Goal: Submit feedback/report problem

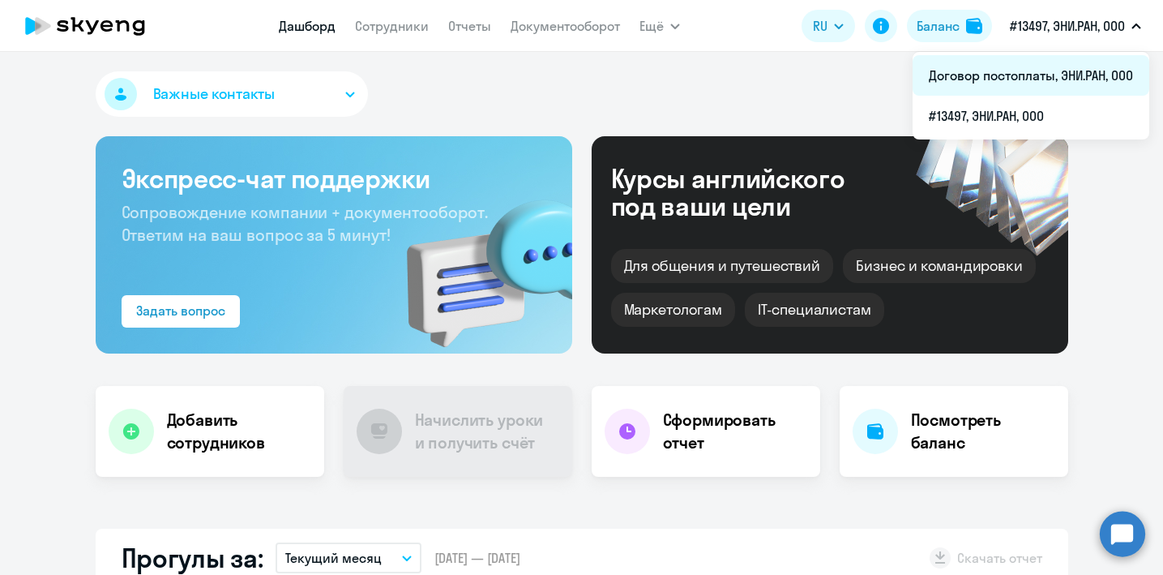
click at [1019, 80] on li "Договор постоплаты, ЭНИ.РАН, ООО" at bounding box center [1031, 75] width 237 height 41
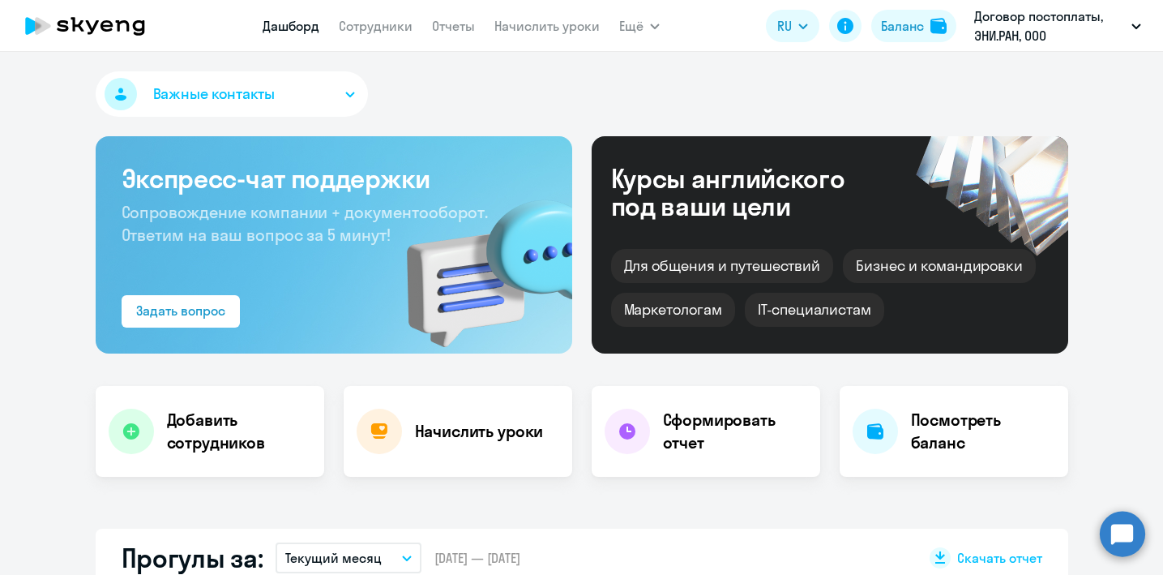
select select "30"
click at [461, 30] on link "Отчеты" at bounding box center [453, 26] width 43 height 16
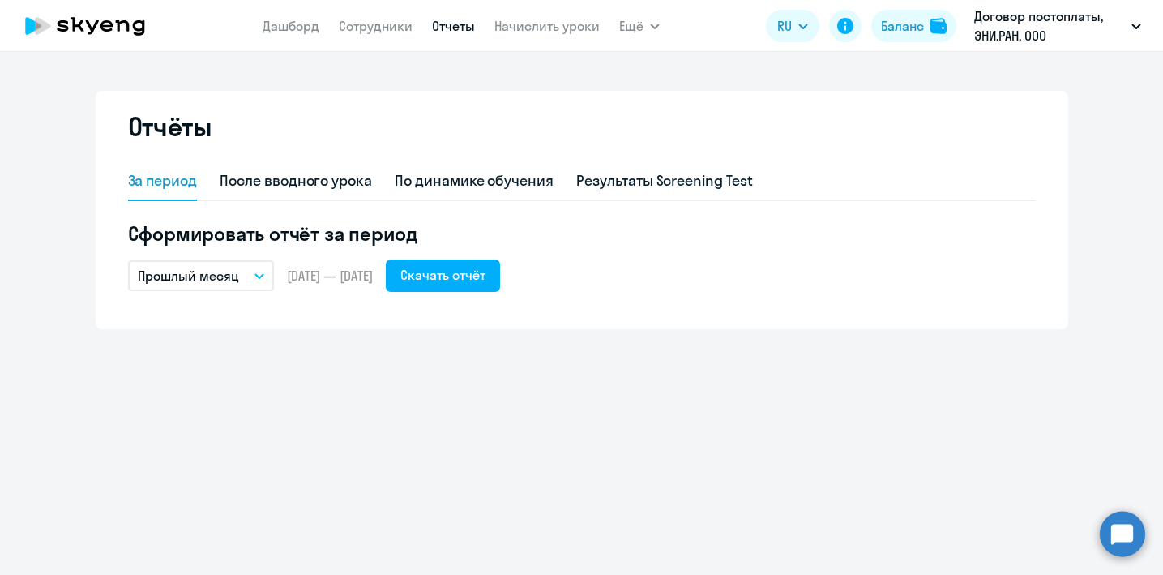
click at [242, 276] on button "Прошлый месяц" at bounding box center [201, 275] width 146 height 31
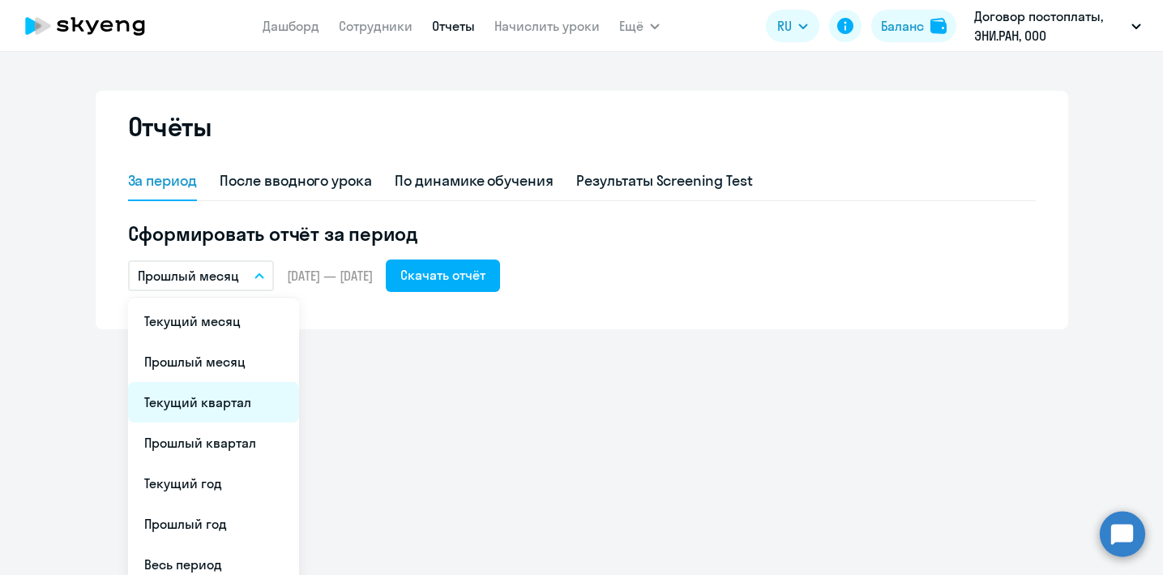
click at [229, 405] on li "Текущий квартал" at bounding box center [213, 402] width 171 height 41
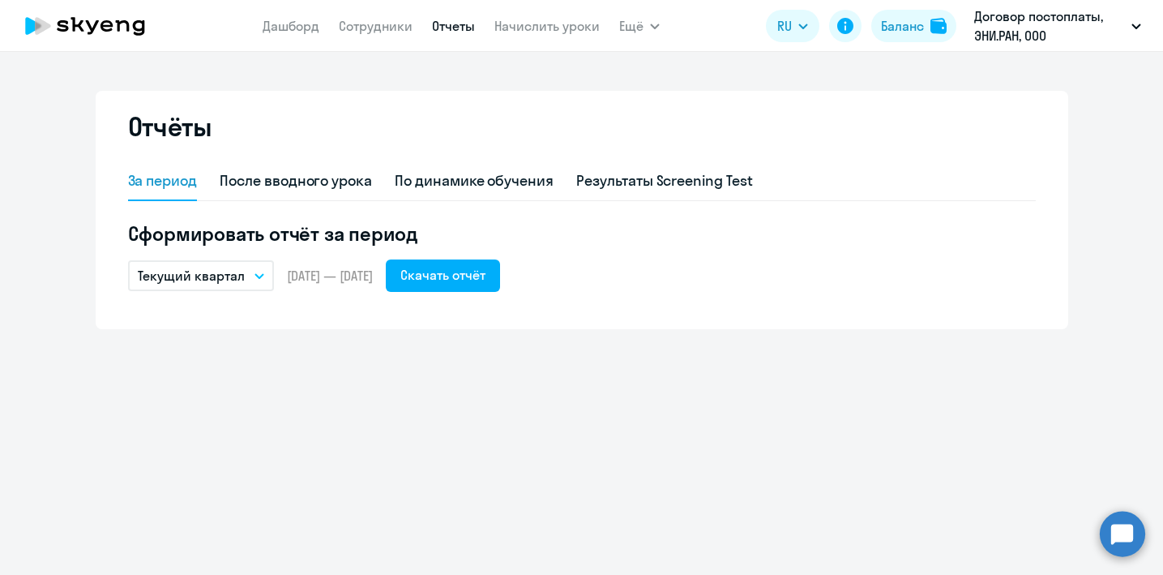
click at [243, 277] on button "Текущий квартал" at bounding box center [201, 275] width 146 height 31
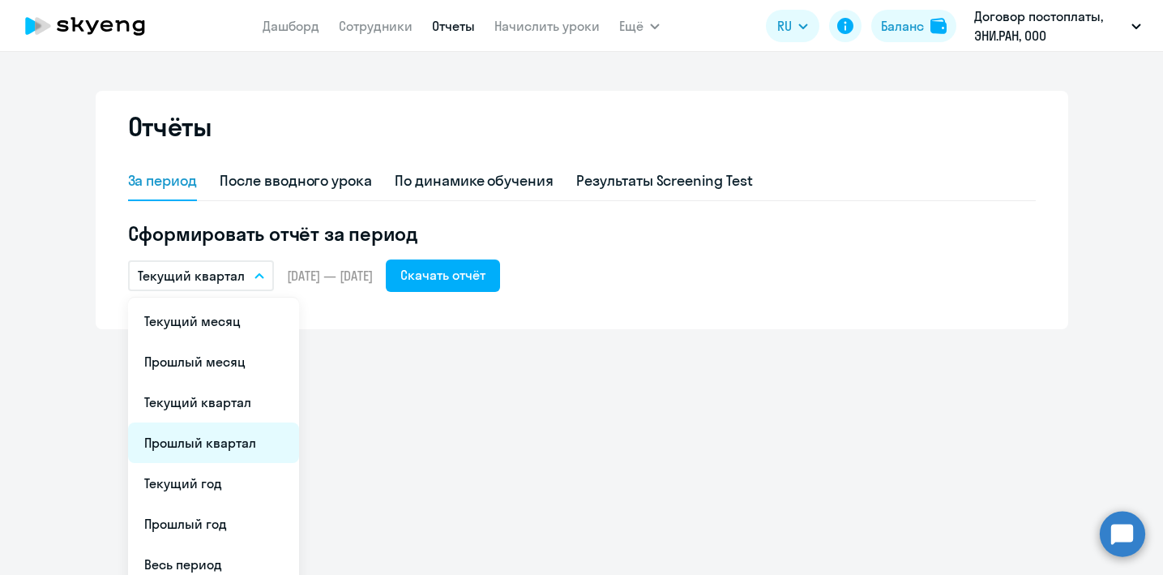
click at [199, 428] on li "Прошлый квартал" at bounding box center [213, 442] width 171 height 41
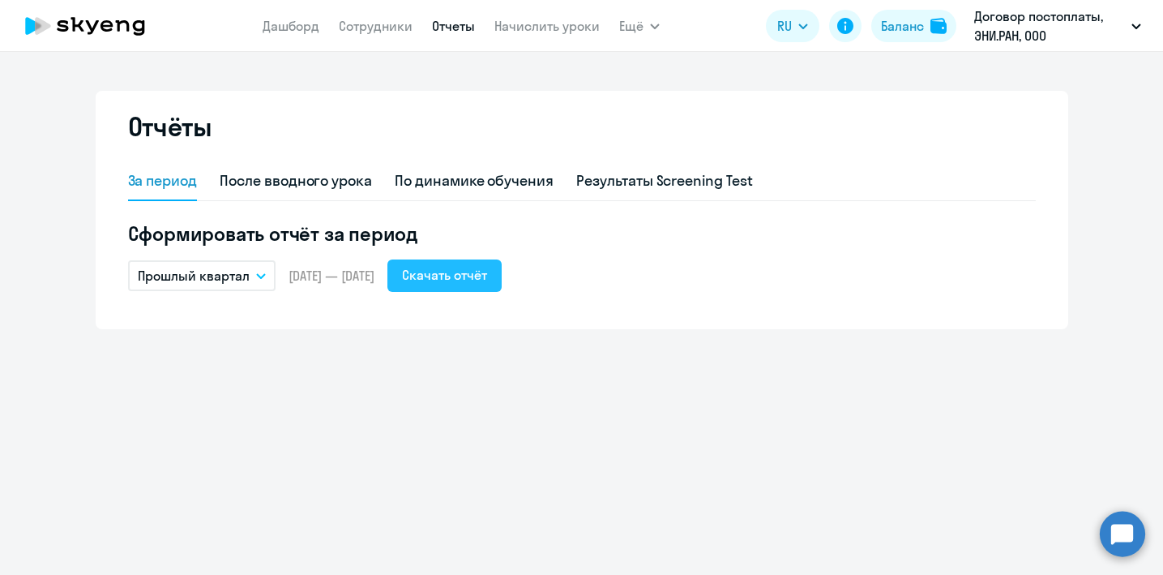
click at [484, 286] on button "Скачать отчёт" at bounding box center [444, 275] width 114 height 32
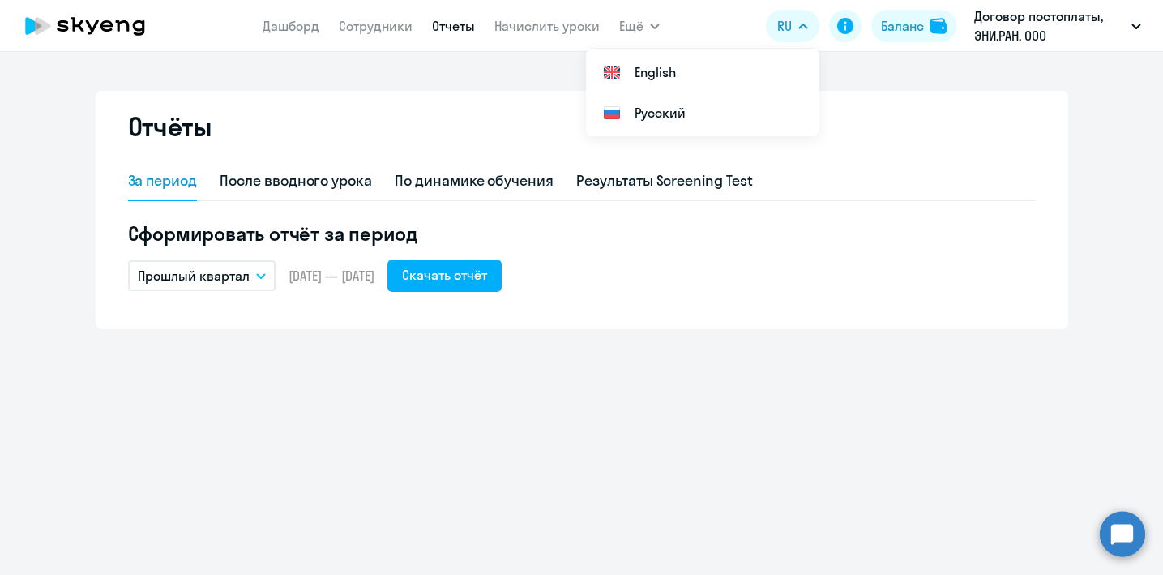
click at [587, 493] on div "Отчёты За период После вводного урока По динамике обучения Результаты Screening…" at bounding box center [581, 313] width 1163 height 523
click at [370, 24] on link "Сотрудники" at bounding box center [376, 26] width 74 height 16
select select "30"
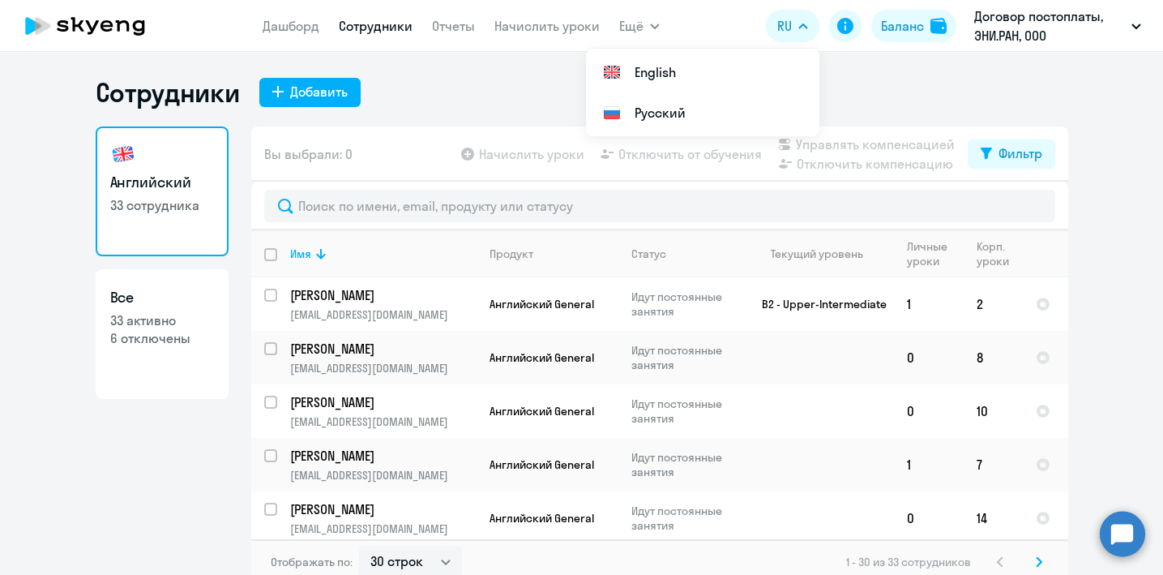
click at [1104, 188] on ng-component "Сотрудники Добавить Английский 33 сотрудника Все 33 активно 6 отключены Вы выбр…" at bounding box center [581, 330] width 1163 height 508
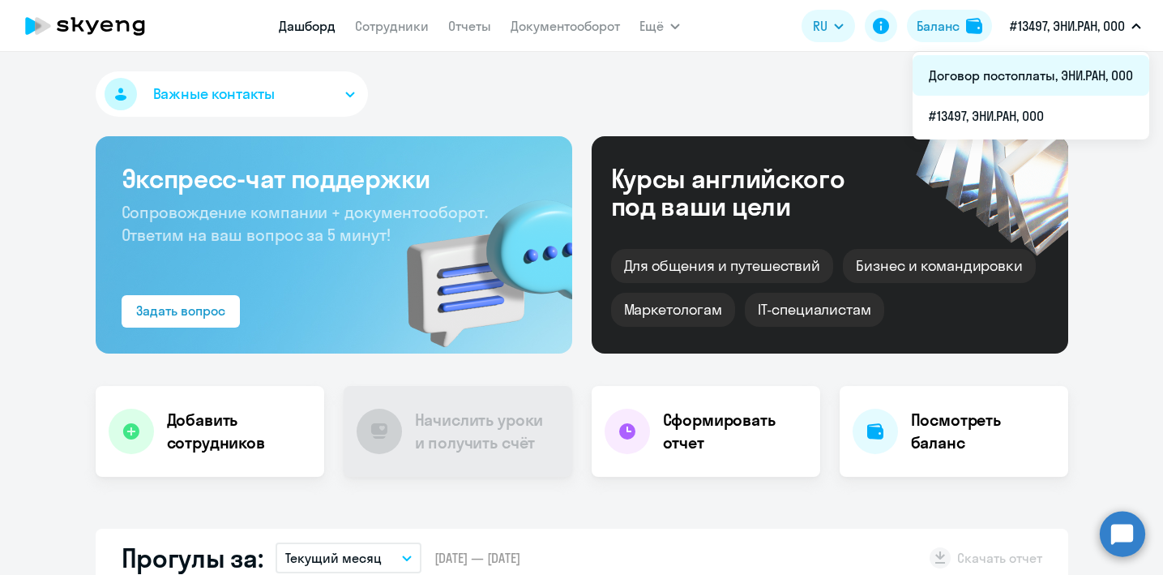
click at [1037, 80] on li "Договор постоплаты, ЭНИ.РАН, ООО" at bounding box center [1031, 75] width 237 height 41
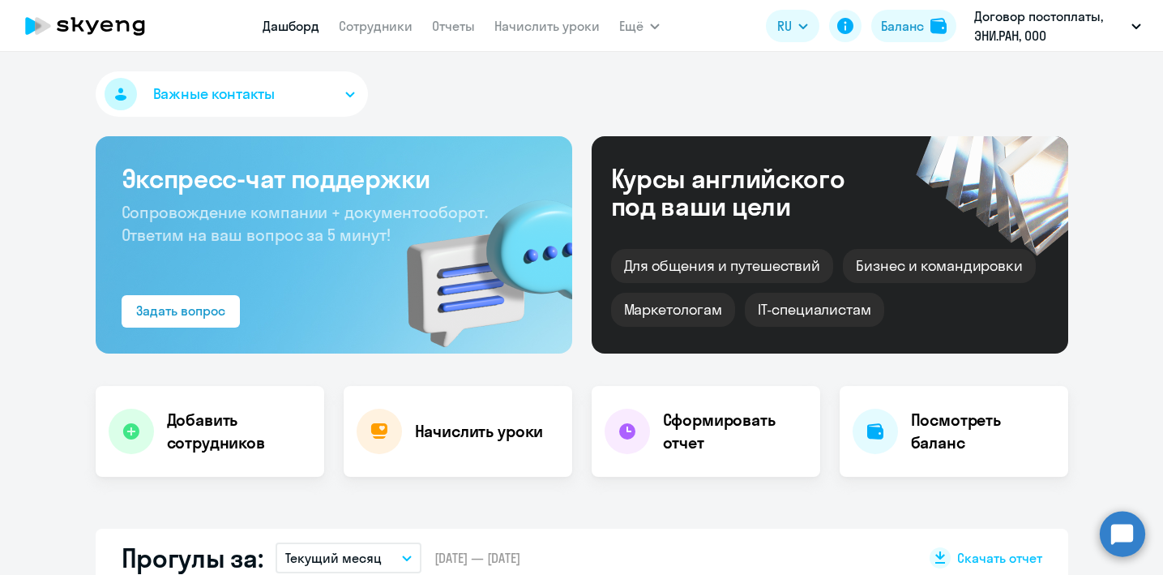
select select "30"
click at [1128, 540] on circle at bounding box center [1122, 533] width 45 height 45
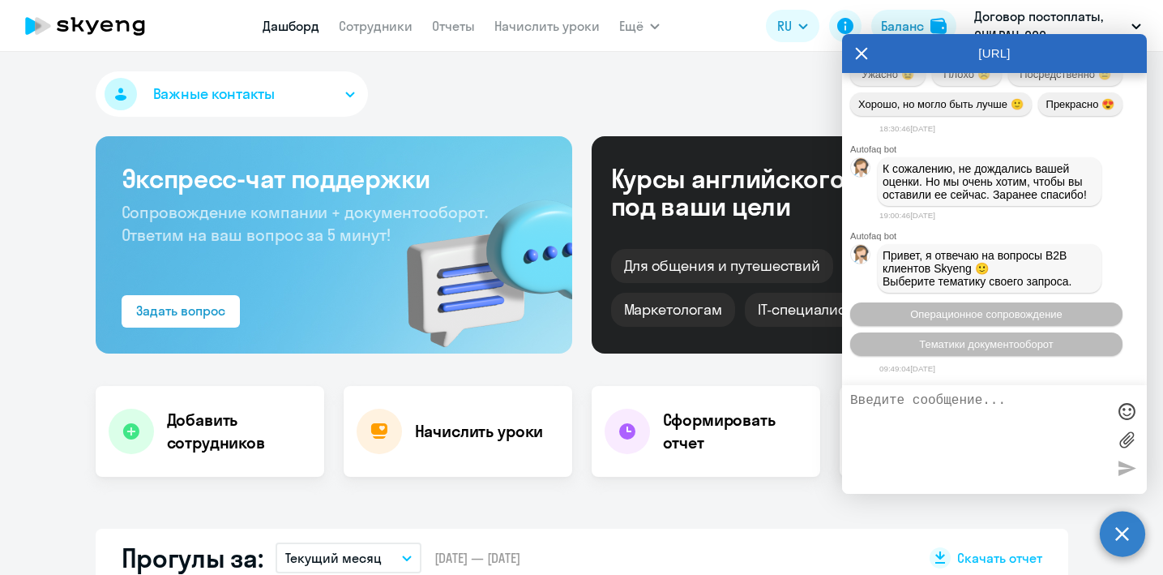
scroll to position [15485, 0]
click at [1032, 345] on span "Тематики документооборот" at bounding box center [986, 344] width 135 height 12
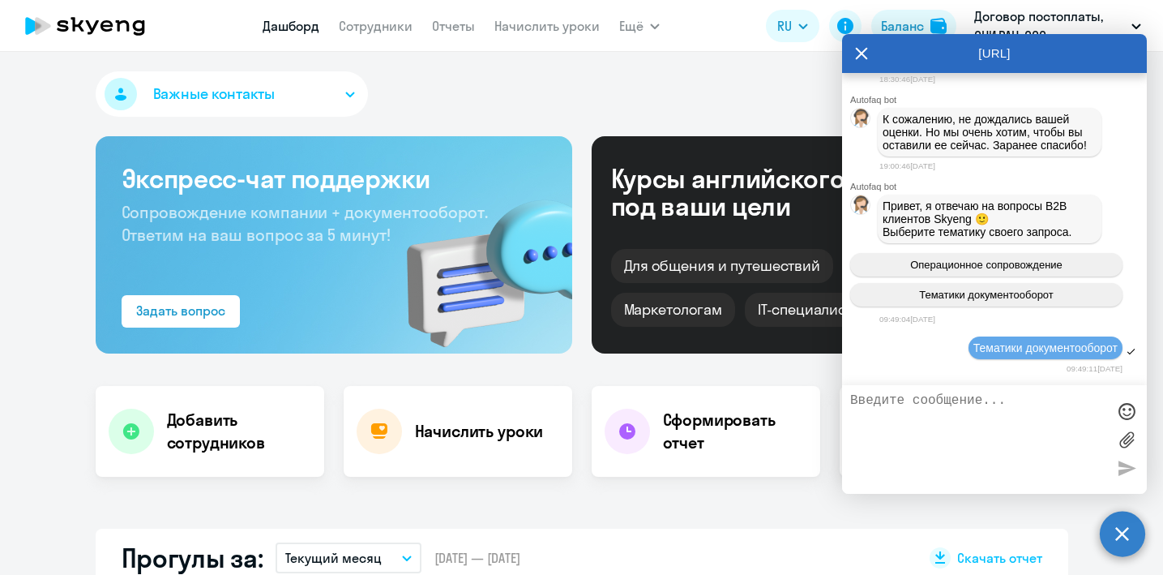
scroll to position [15814, 0]
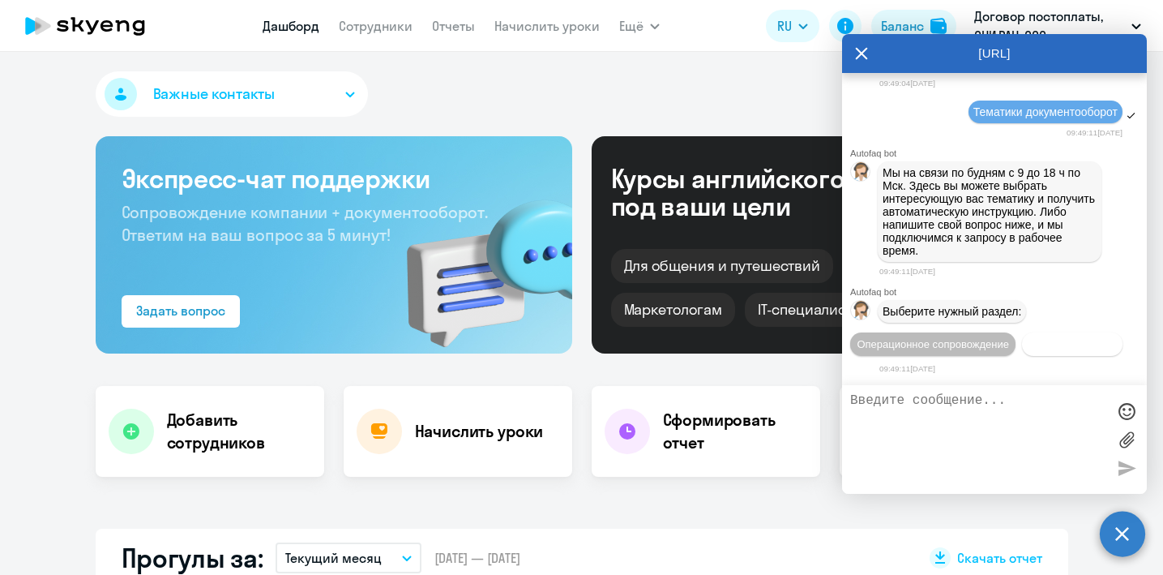
click at [1045, 344] on button "Документооборот" at bounding box center [1072, 344] width 100 height 24
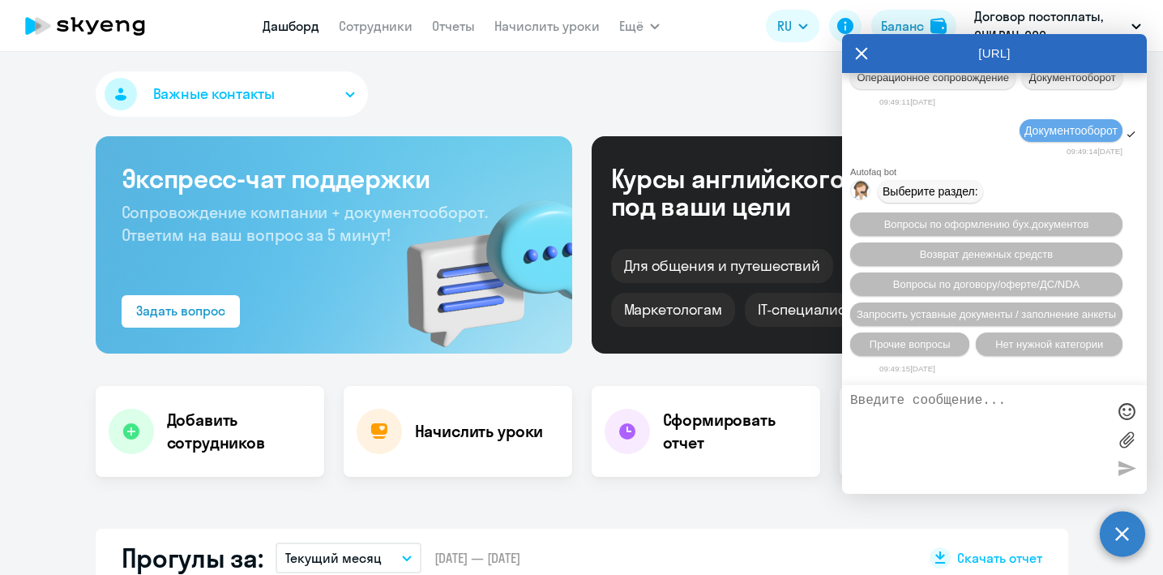
scroll to position [16089, 0]
click at [946, 348] on span "Прочие вопросы" at bounding box center [910, 344] width 81 height 12
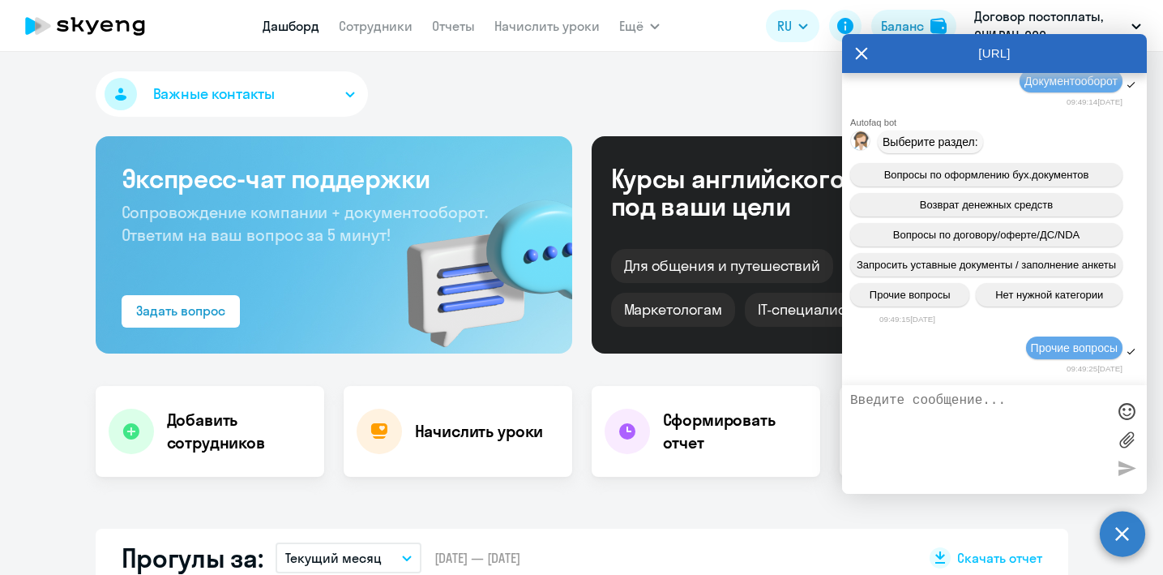
scroll to position [16396, 0]
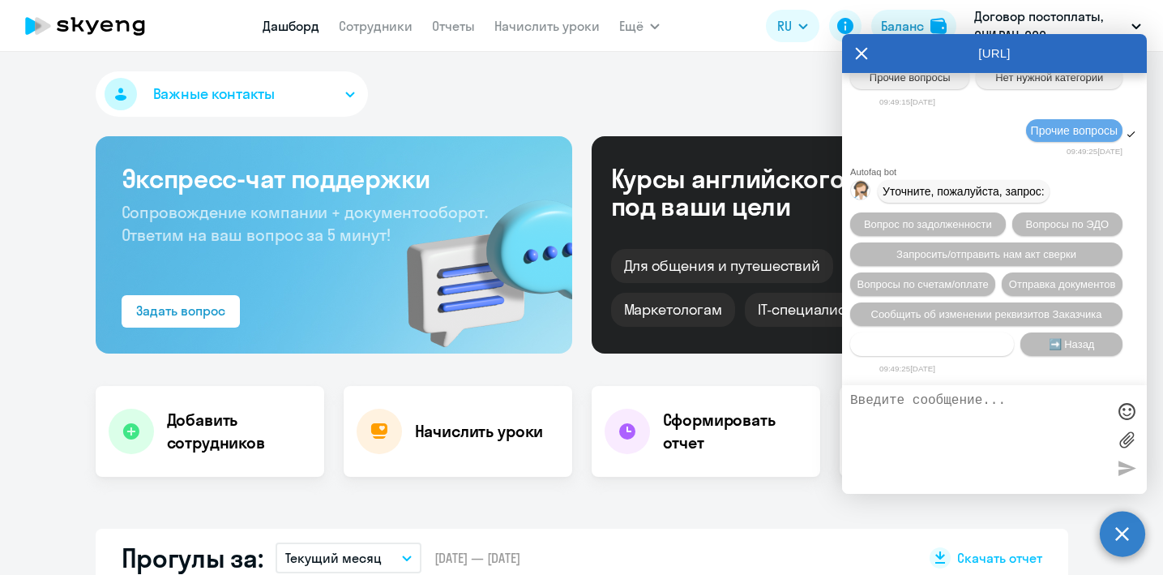
click at [982, 342] on span "Нет нужной категории" at bounding box center [932, 344] width 108 height 12
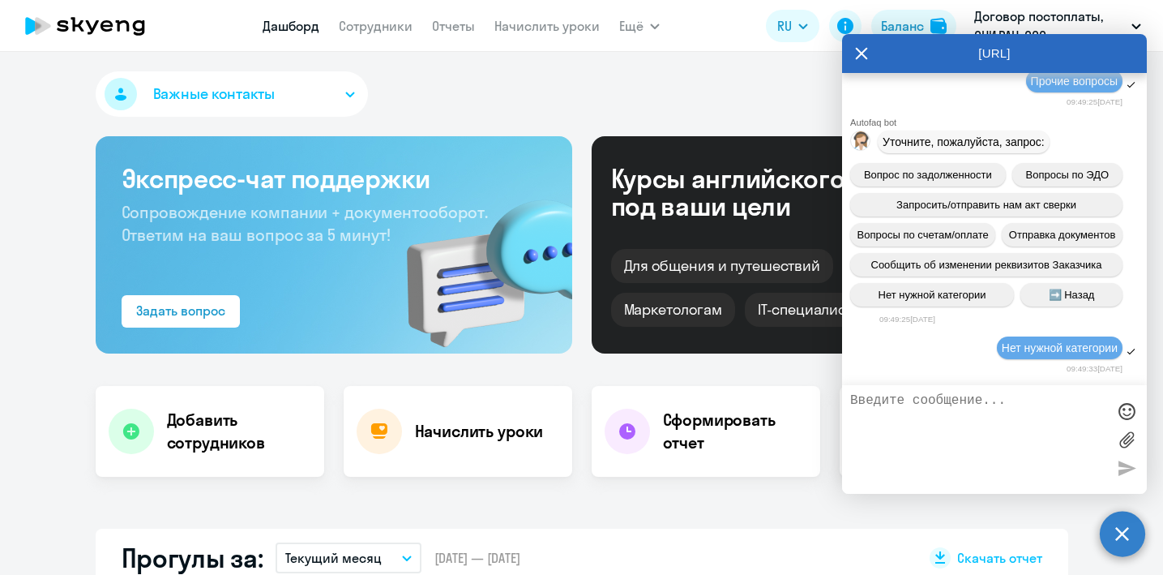
scroll to position [16566, 0]
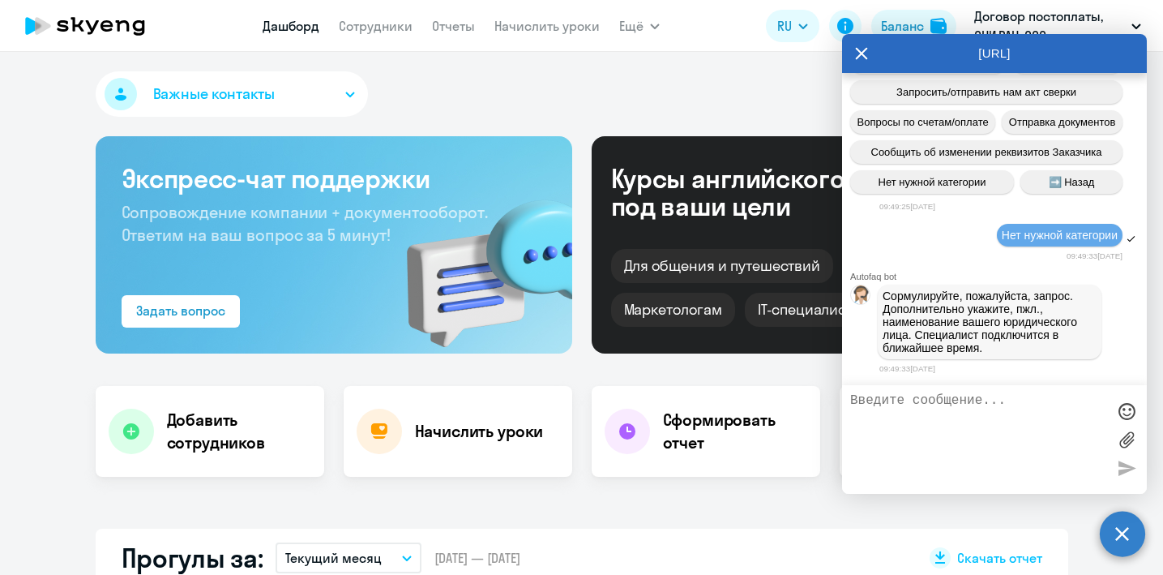
click at [944, 403] on textarea at bounding box center [978, 439] width 256 height 92
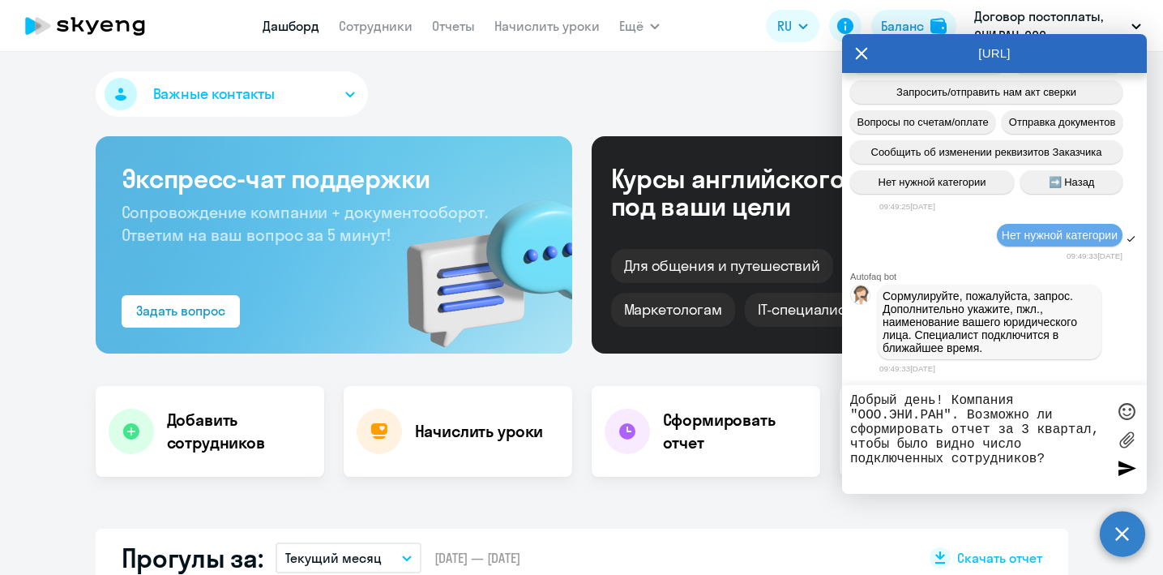
type textarea "Добрый день! Компания "ООО.ЭНИ.РАН". Возможно ли сформировать отчет за 3 кварта…"
click at [1125, 473] on div at bounding box center [1126, 467] width 24 height 24
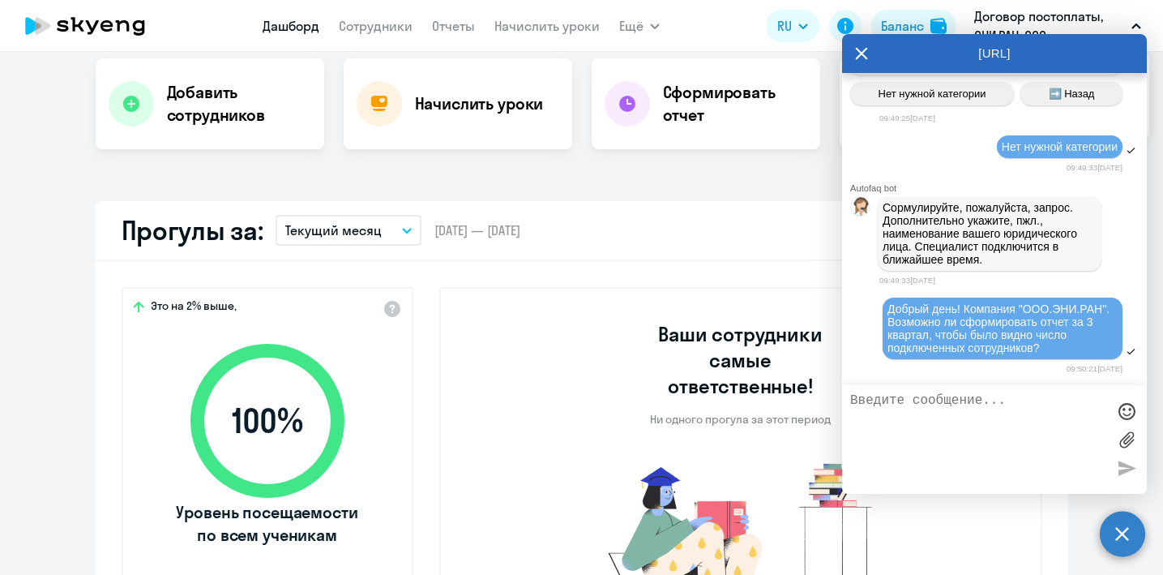
scroll to position [348, 0]
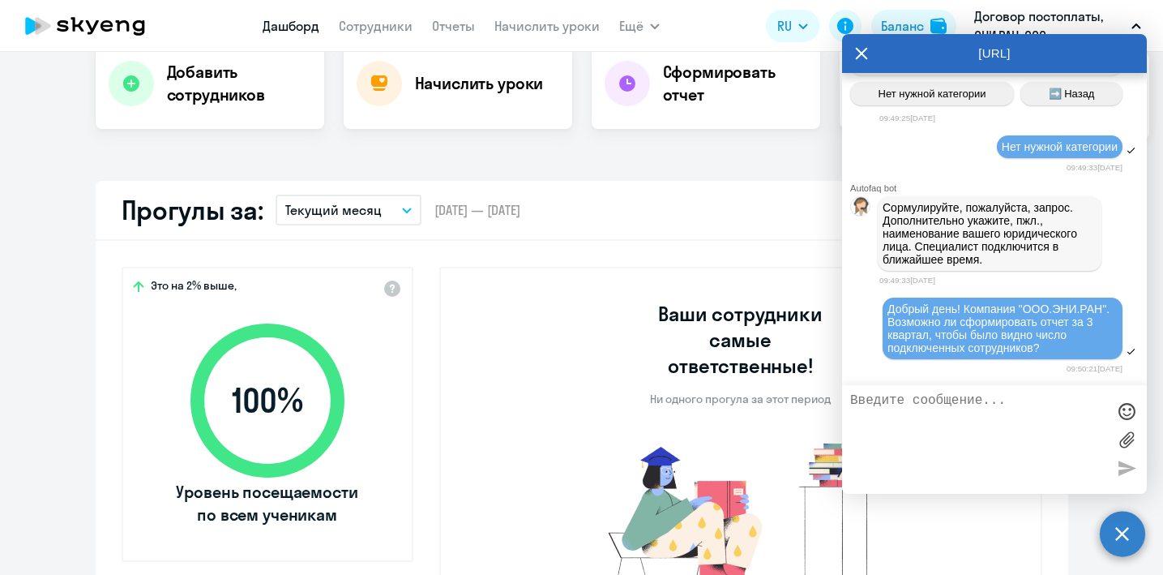
click at [388, 213] on button "Текущий месяц" at bounding box center [349, 209] width 146 height 31
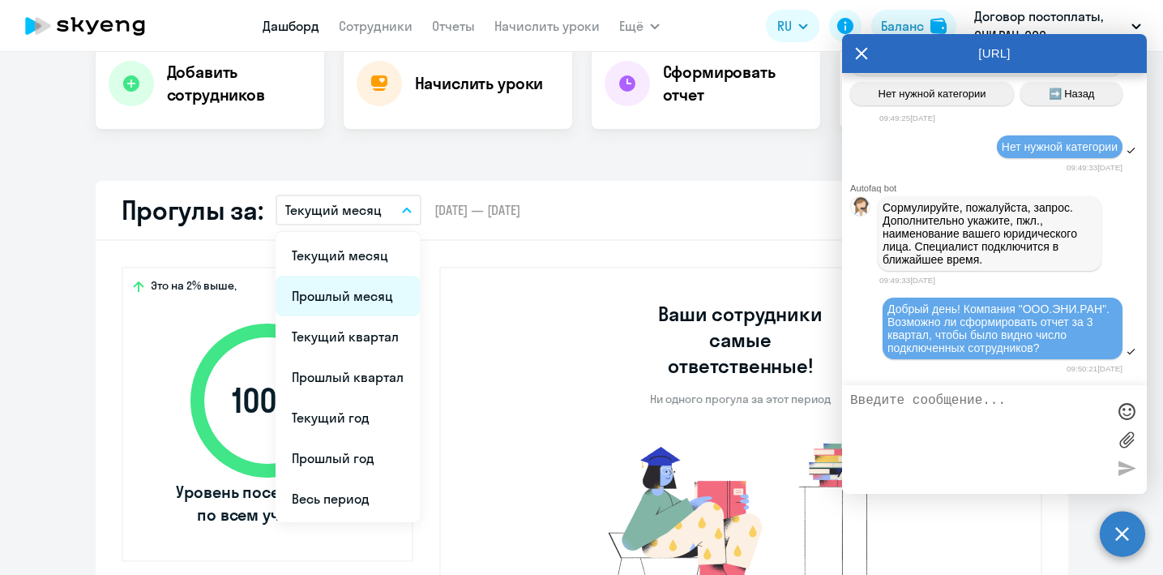
click at [348, 304] on li "Прошлый месяц" at bounding box center [348, 296] width 144 height 41
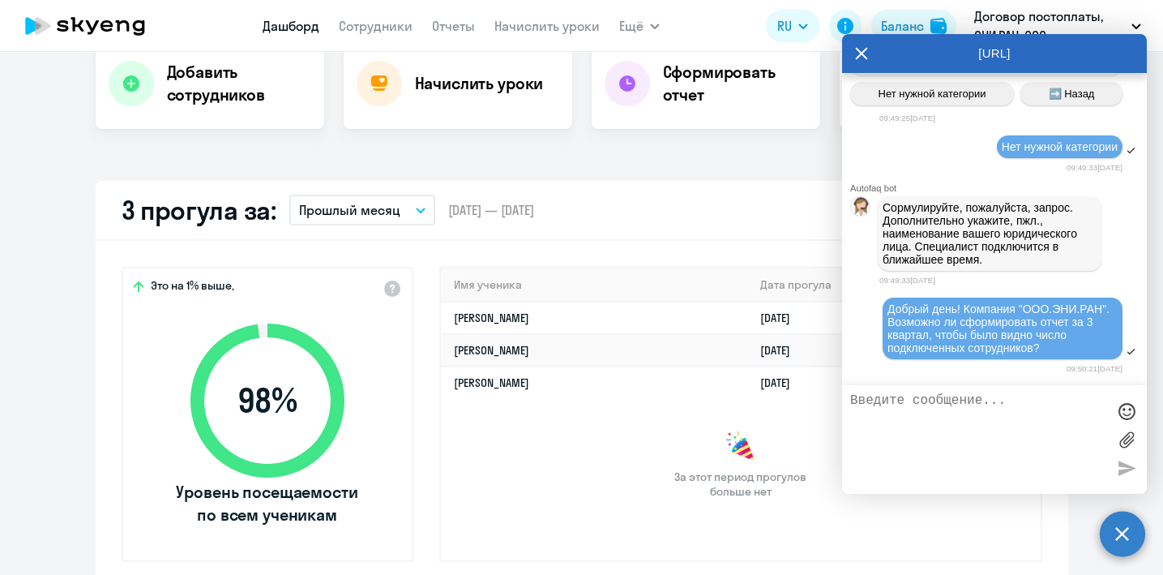
scroll to position [0, 0]
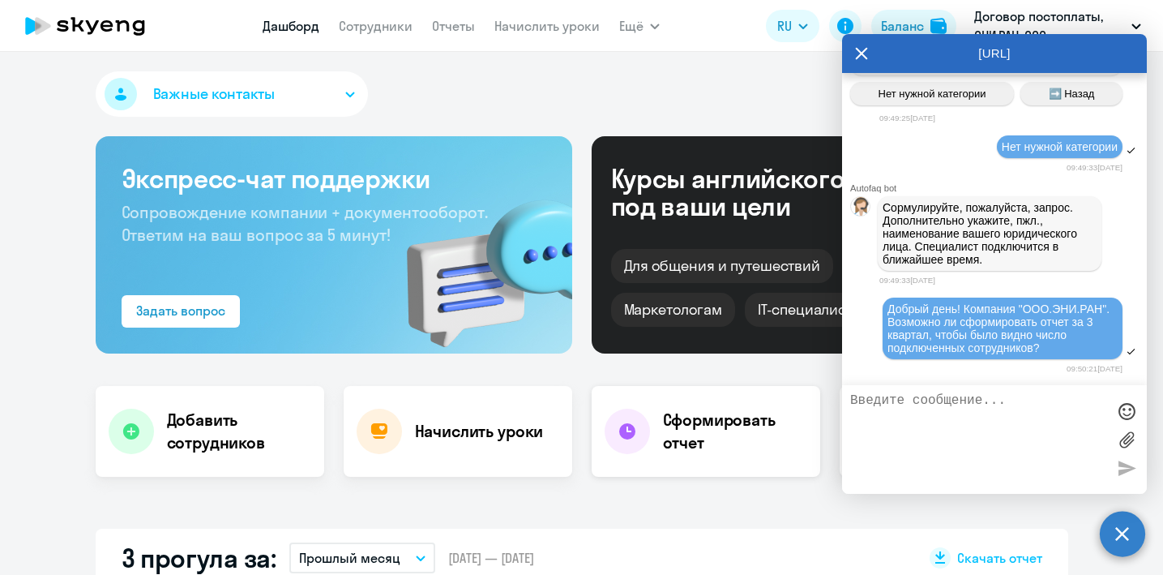
click at [695, 430] on h4 "Сформировать отчет" at bounding box center [735, 430] width 144 height 45
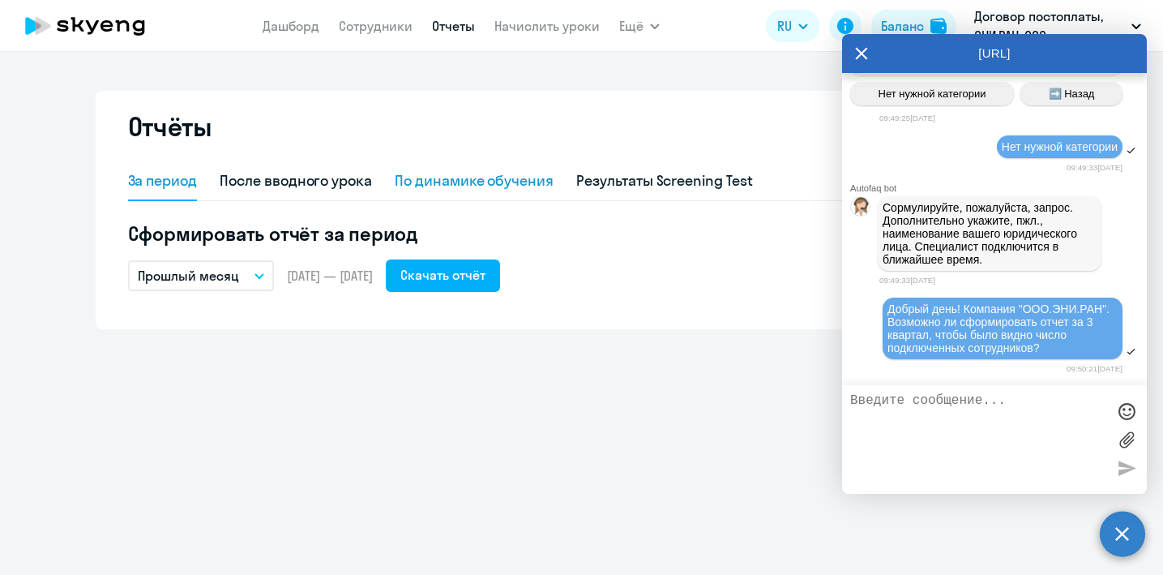
click at [481, 185] on div "По динамике обучения" at bounding box center [474, 180] width 159 height 21
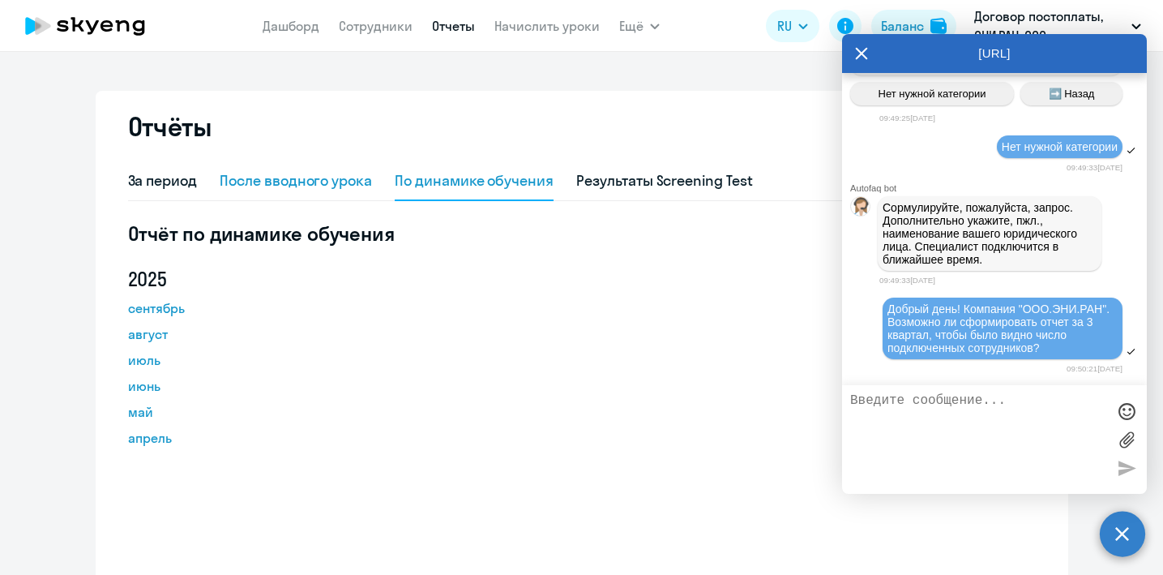
click at [318, 188] on div "После вводного урока" at bounding box center [296, 180] width 152 height 21
select select "10"
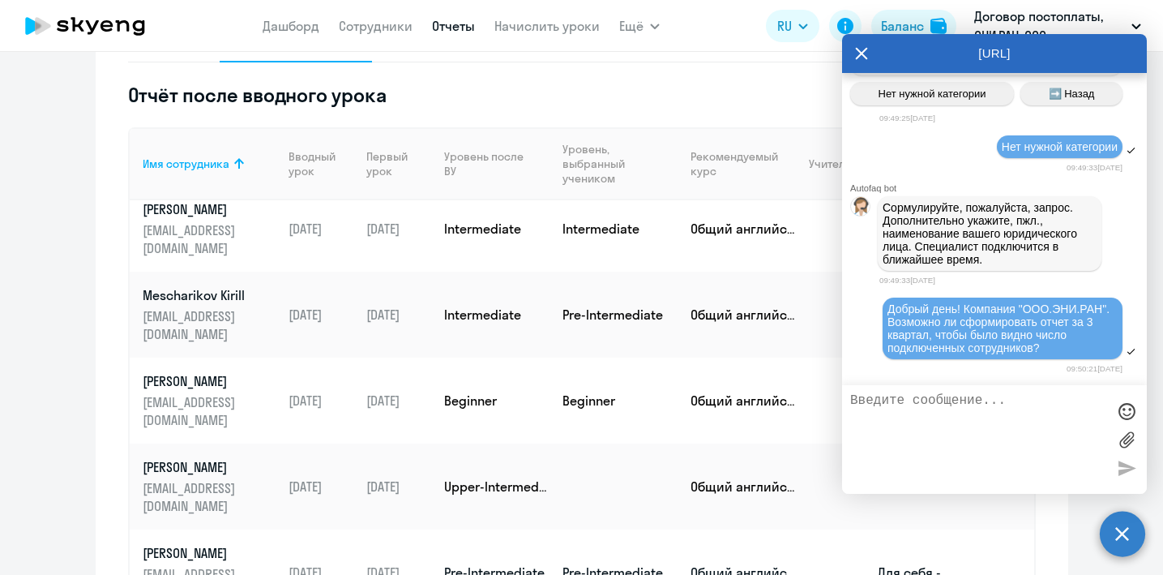
scroll to position [297, 0]
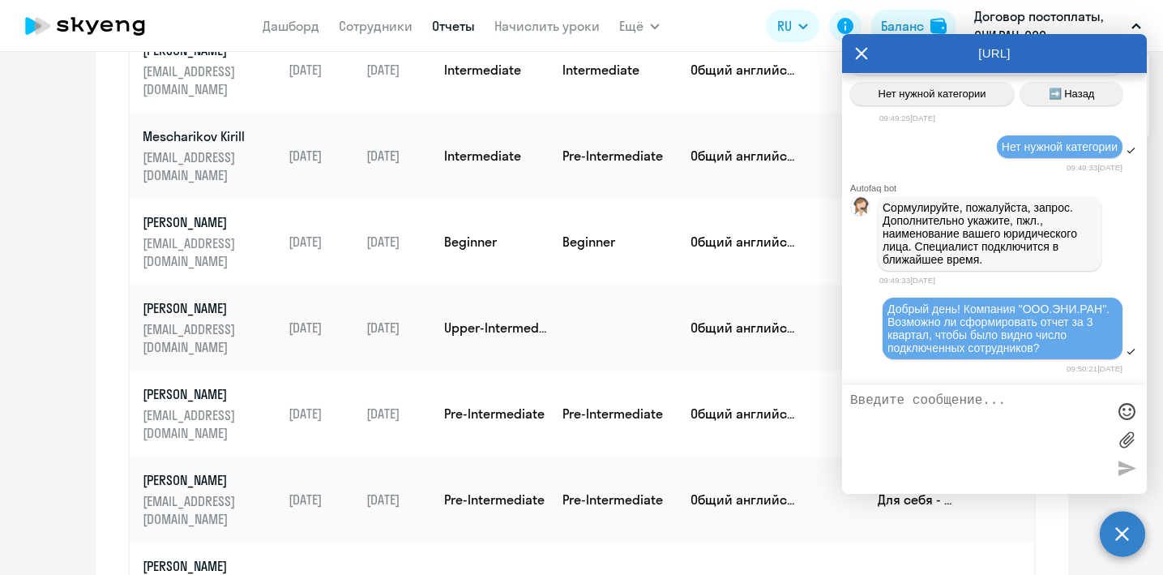
click at [861, 52] on icon at bounding box center [862, 54] width 12 height 12
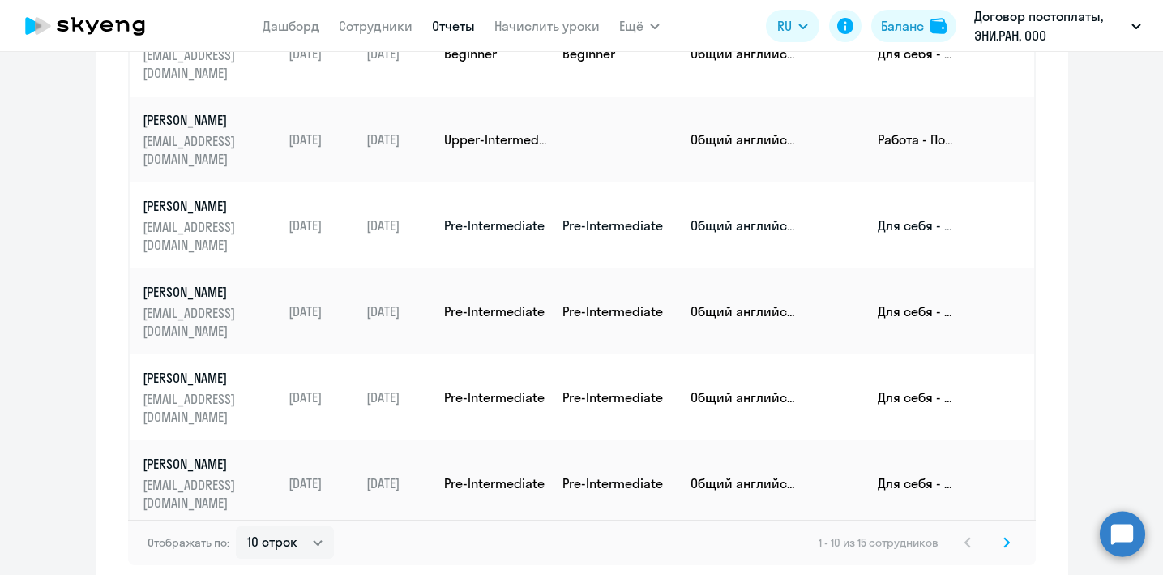
scroll to position [550, 0]
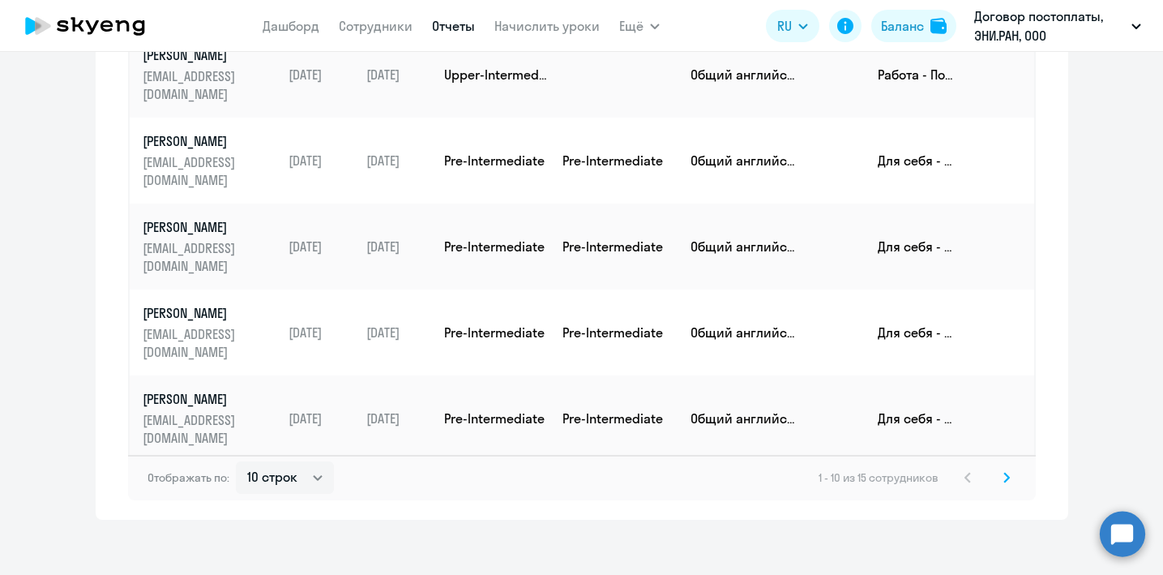
click at [1005, 468] on svg-icon at bounding box center [1006, 477] width 19 height 19
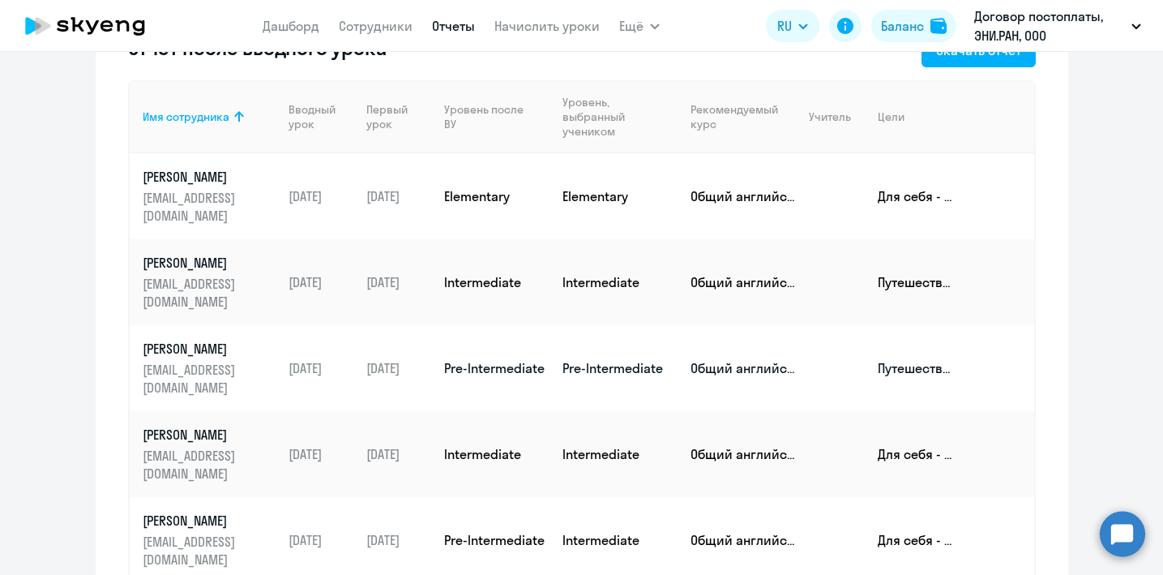
scroll to position [224, 0]
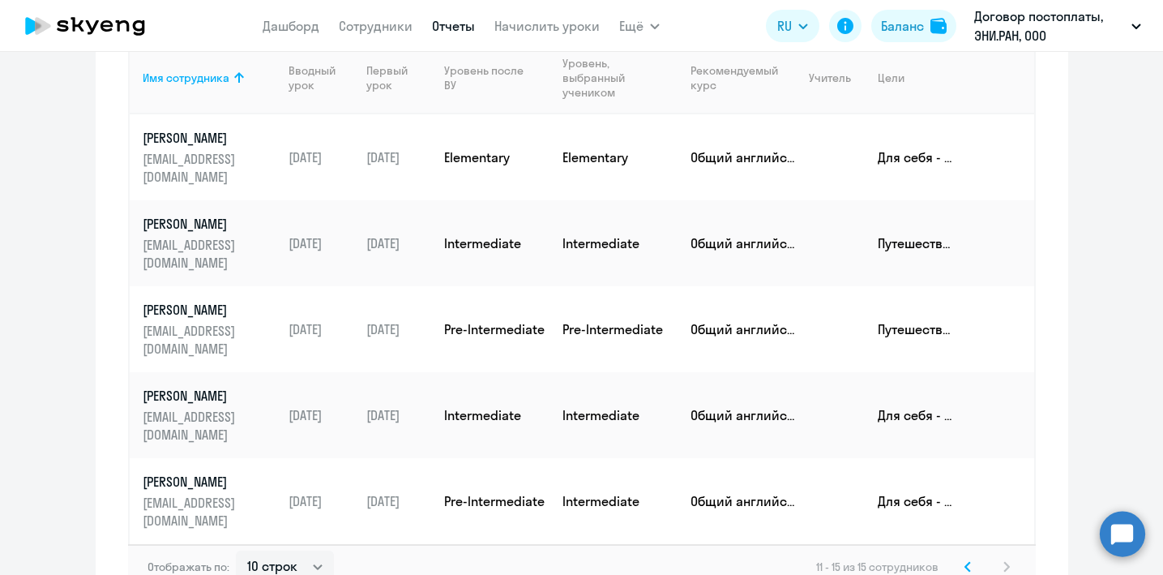
click at [965, 562] on icon at bounding box center [967, 566] width 5 height 9
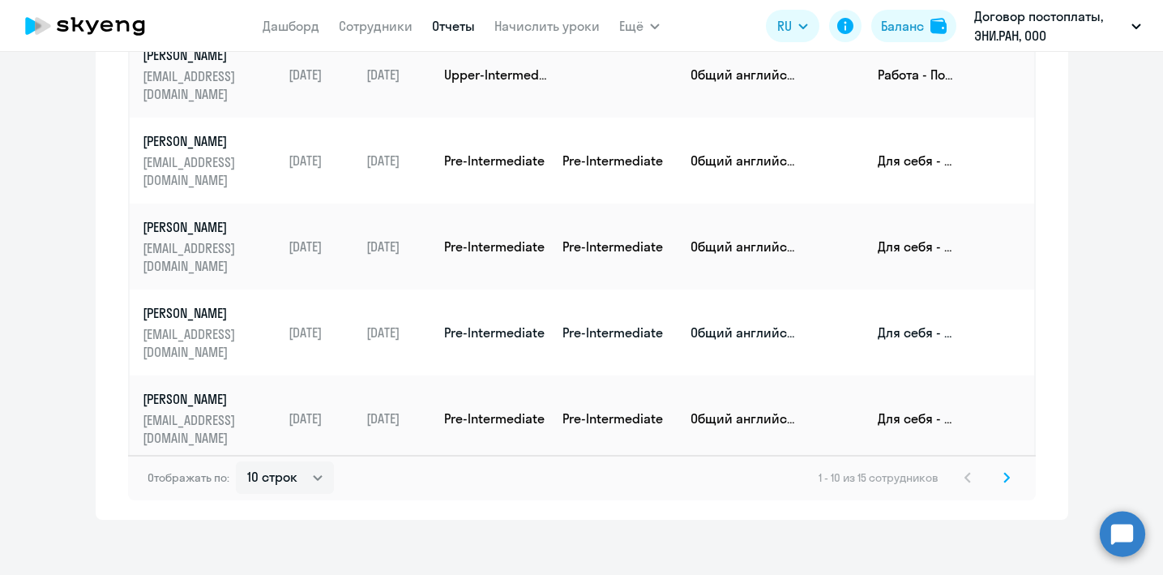
scroll to position [0, 0]
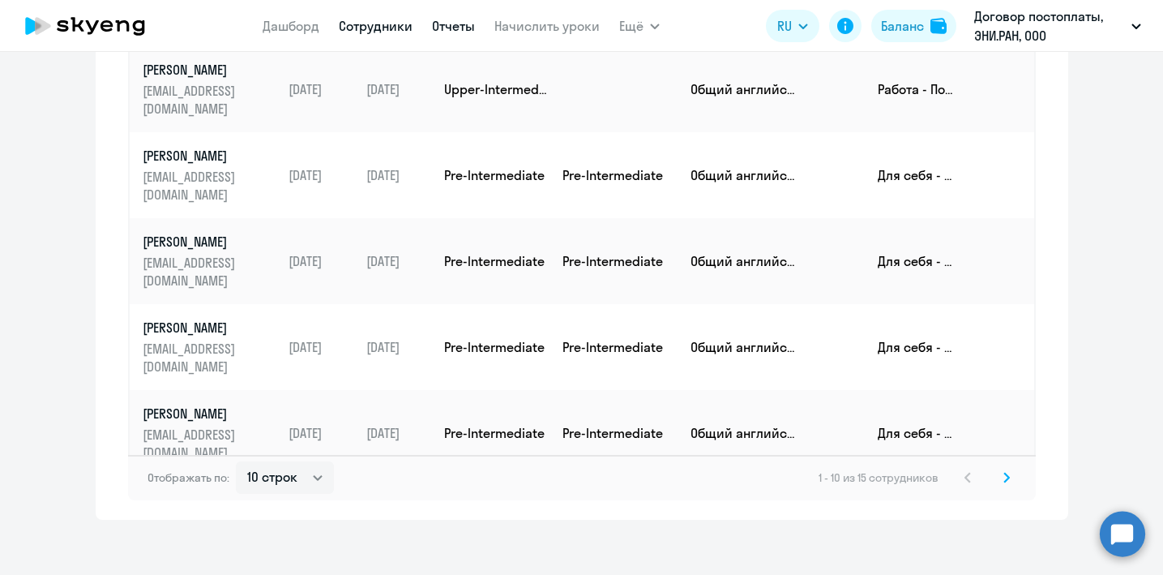
click at [357, 22] on link "Сотрудники" at bounding box center [376, 26] width 74 height 16
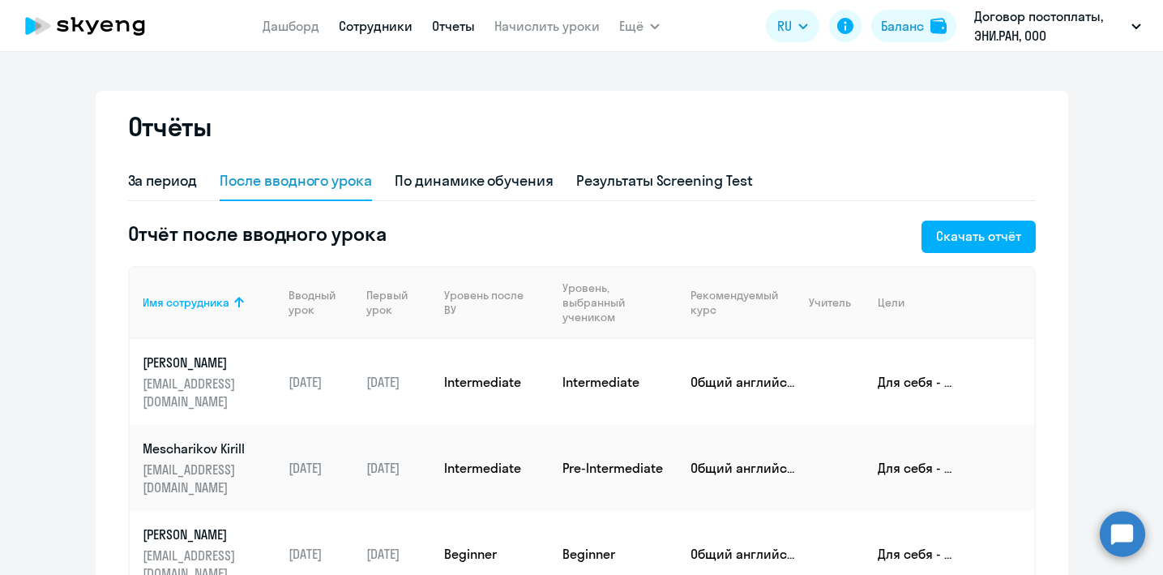
select select "30"
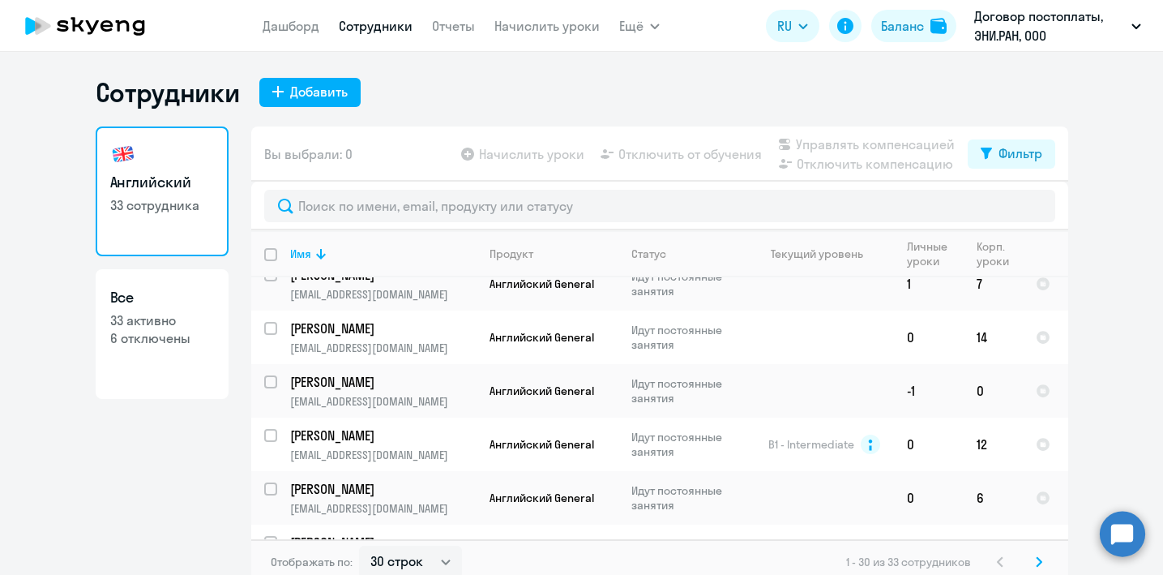
scroll to position [196, 0]
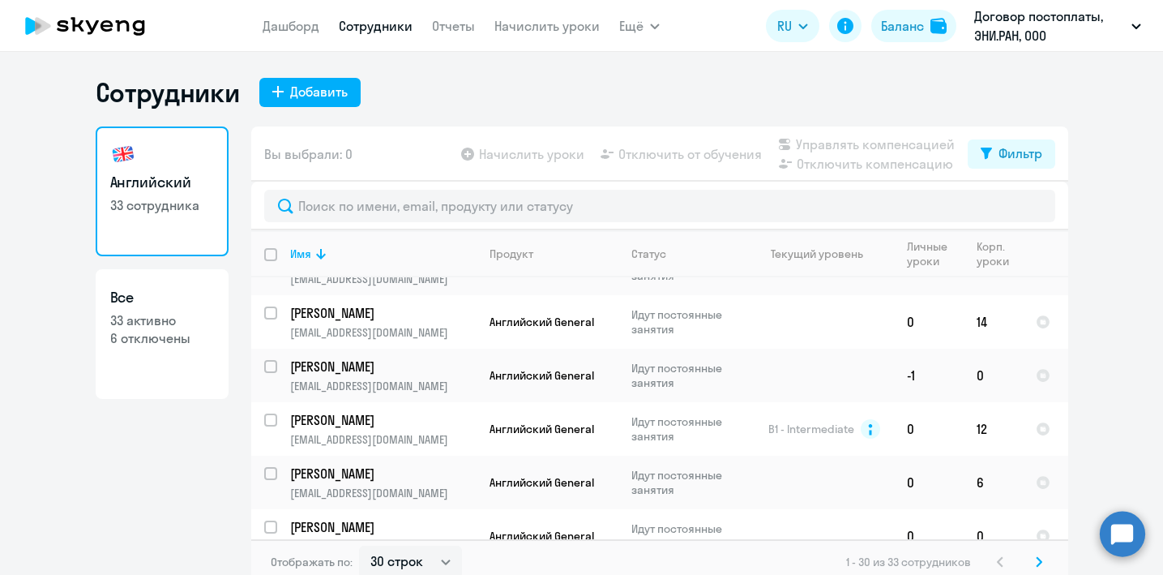
click at [1128, 535] on circle at bounding box center [1122, 533] width 45 height 45
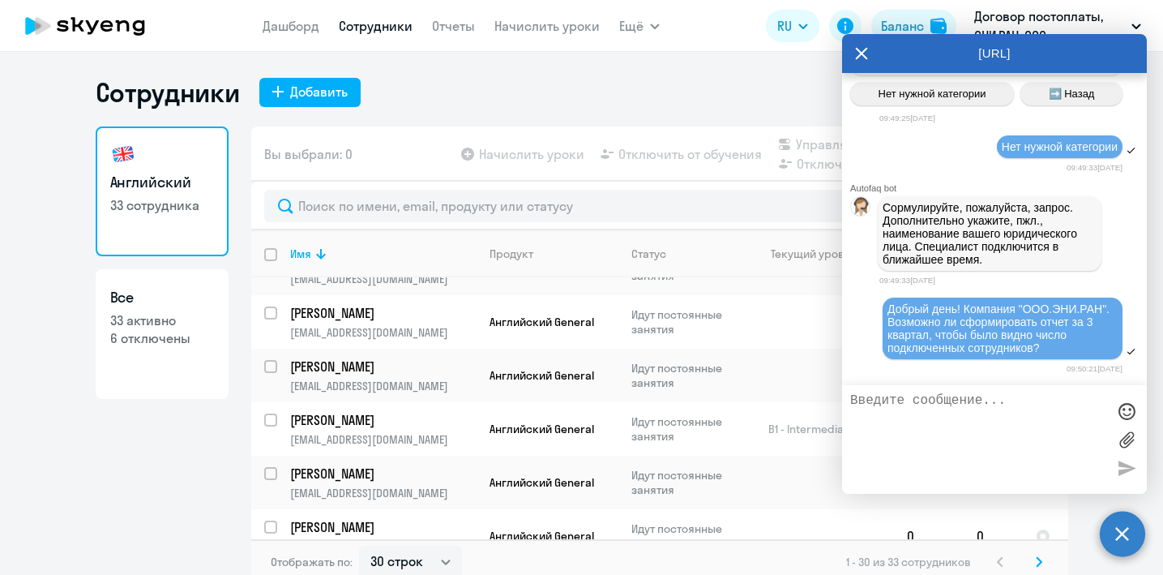
scroll to position [16658, 0]
click at [867, 56] on icon at bounding box center [861, 53] width 13 height 39
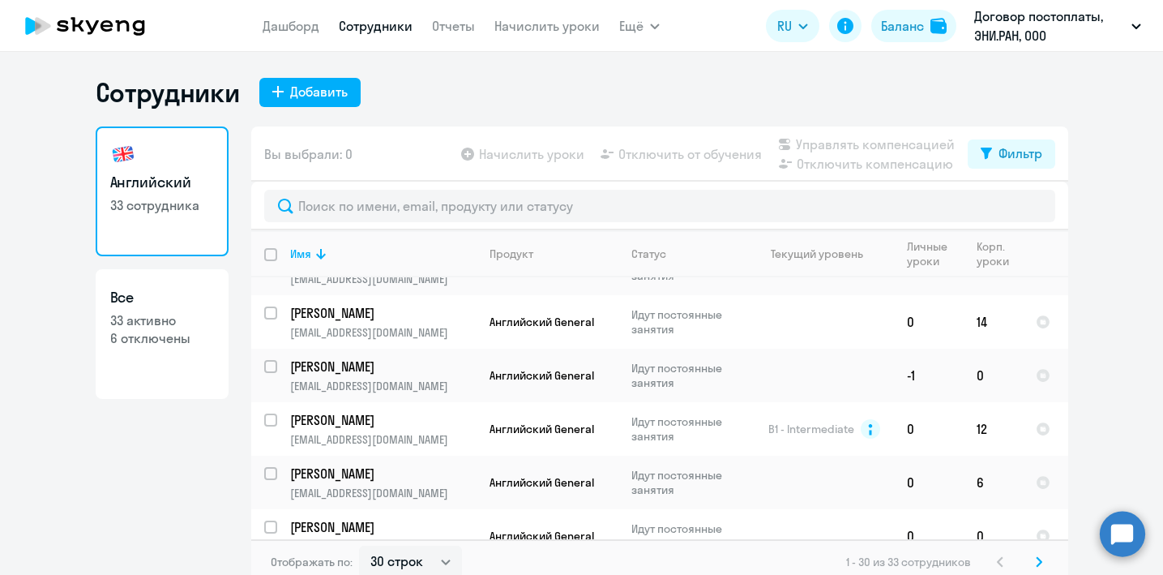
click at [1124, 535] on circle at bounding box center [1122, 533] width 45 height 45
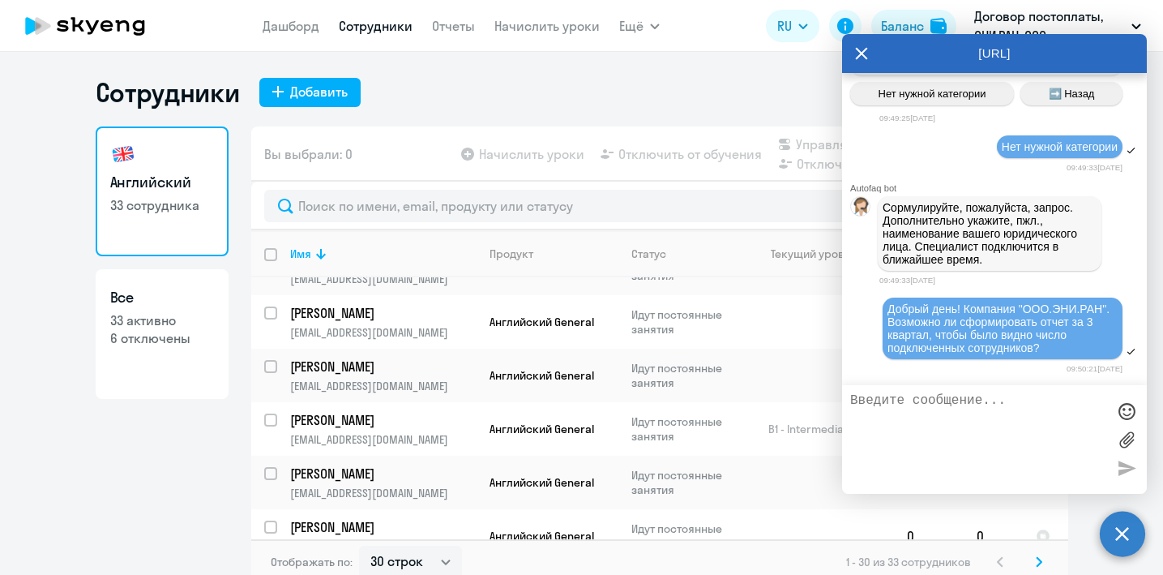
click at [863, 55] on icon at bounding box center [862, 54] width 12 height 12
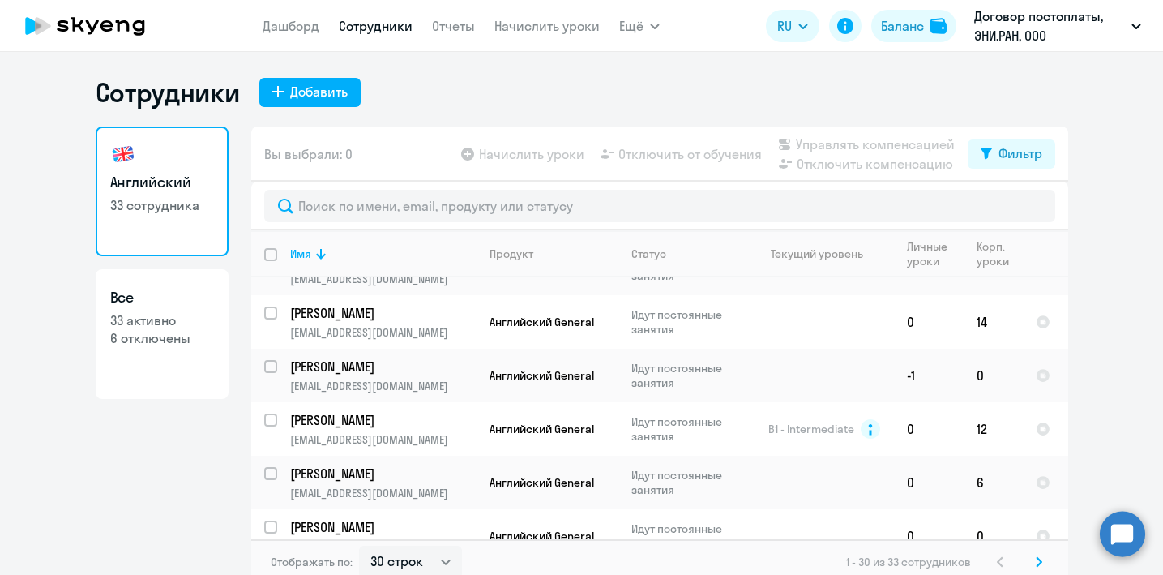
click at [1112, 288] on ng-component "Сотрудники Добавить Английский 33 сотрудника Все 33 активно 6 отключены Вы выбр…" at bounding box center [581, 330] width 1163 height 508
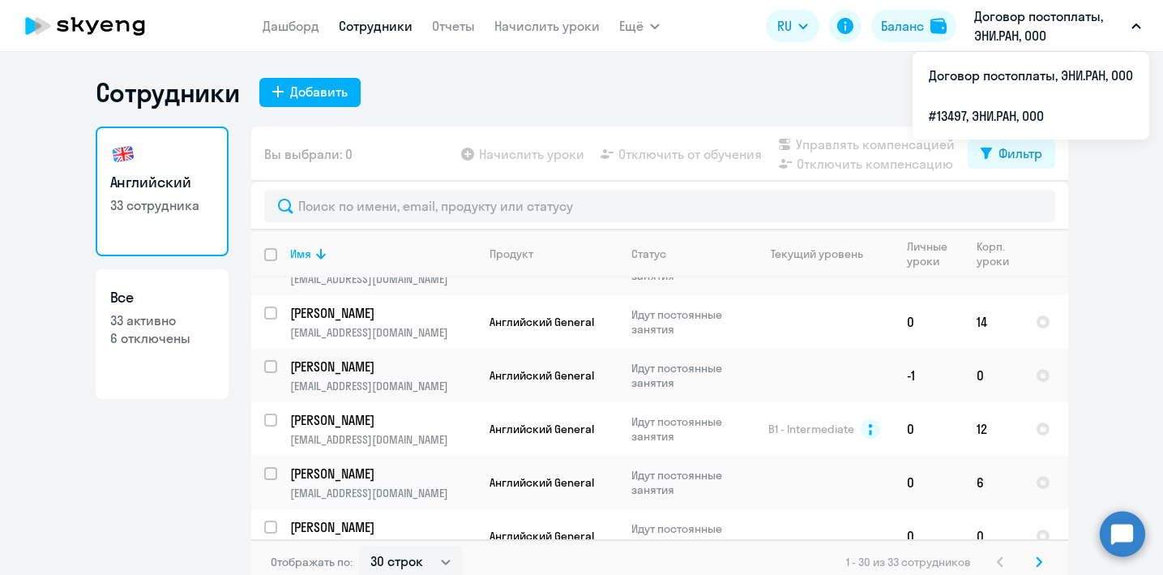
click at [763, 69] on div "Сотрудники Добавить Английский 33 сотрудника Все 33 активно 6 отключены Вы выбр…" at bounding box center [581, 313] width 1163 height 523
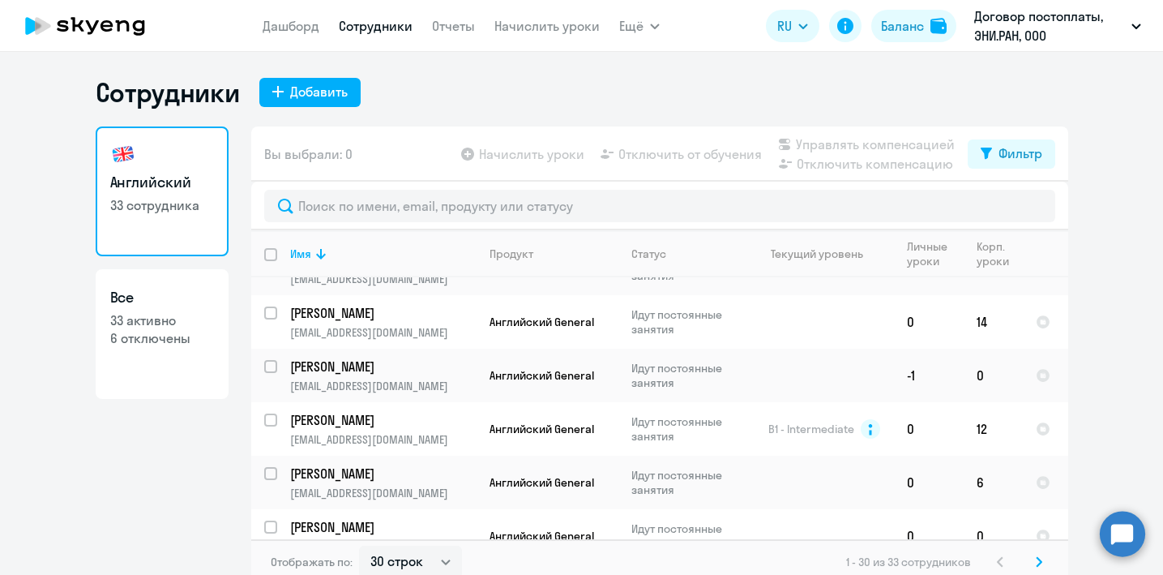
click at [1129, 549] on circle at bounding box center [1122, 533] width 45 height 45
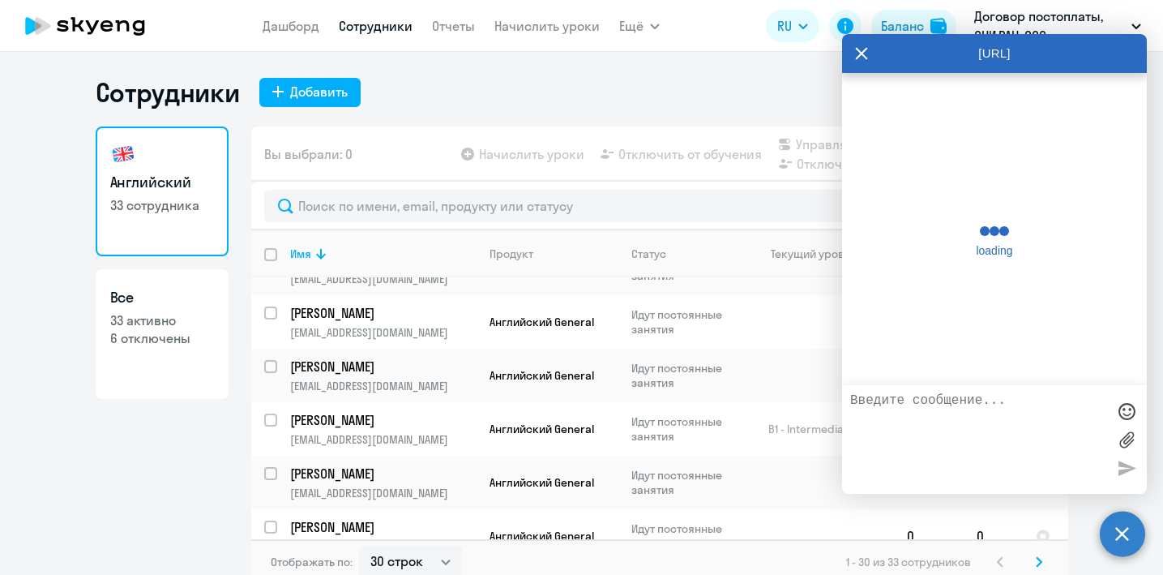
scroll to position [16647, 0]
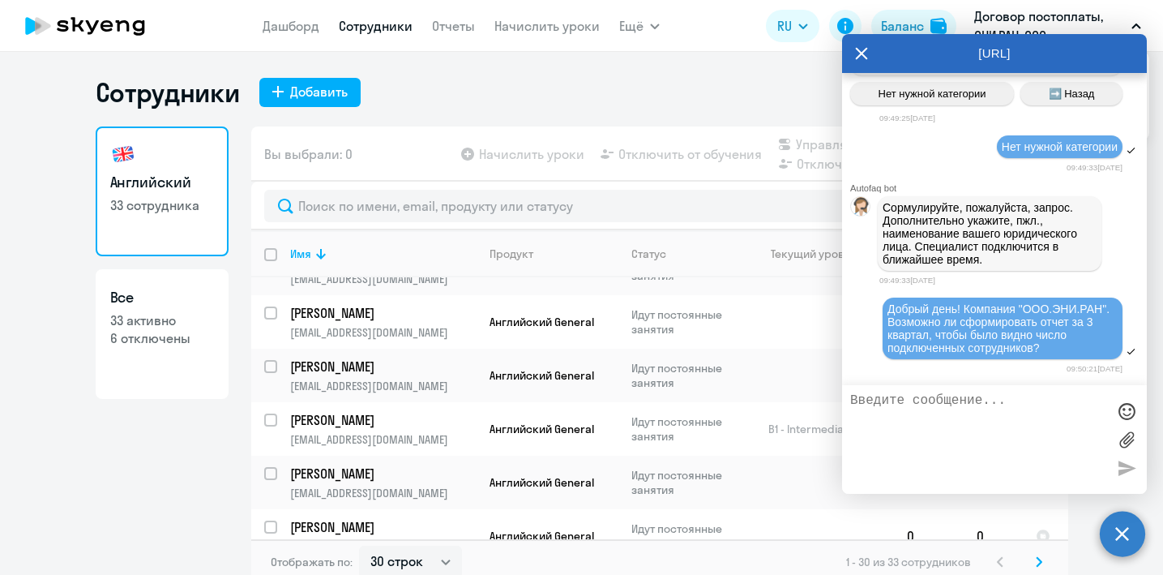
click at [864, 53] on icon at bounding box center [861, 53] width 13 height 39
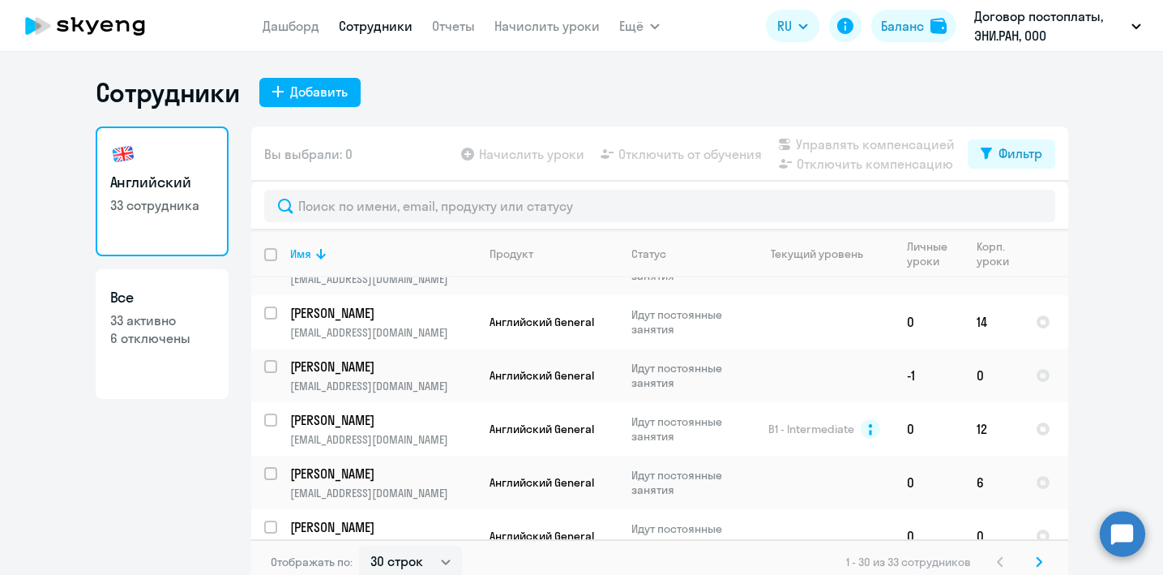
click at [1117, 531] on circle at bounding box center [1122, 533] width 45 height 45
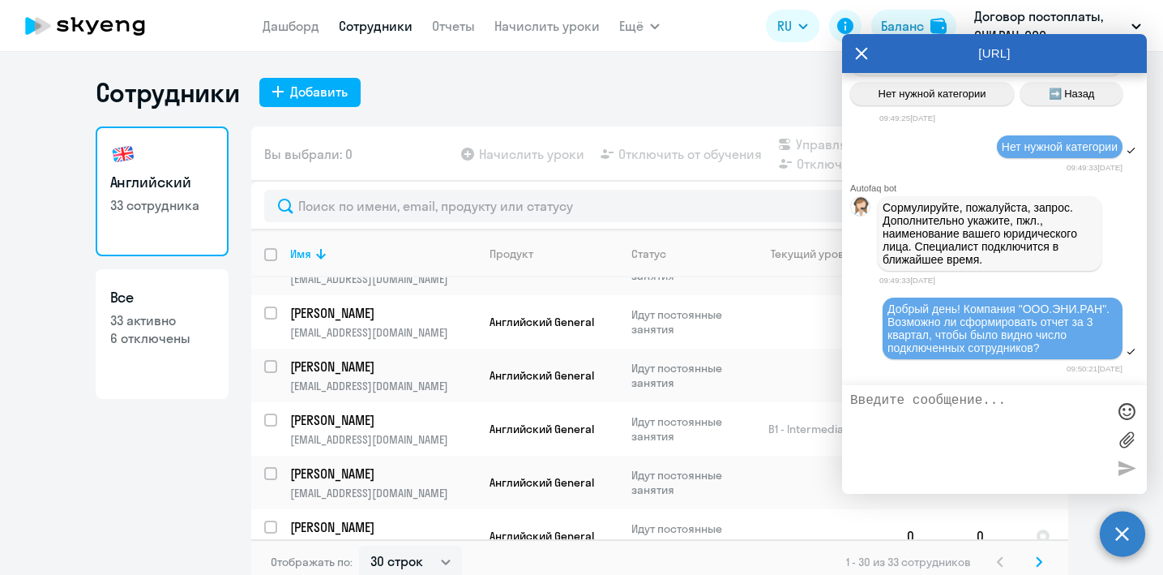
scroll to position [16658, 0]
click at [867, 50] on icon at bounding box center [861, 53] width 13 height 39
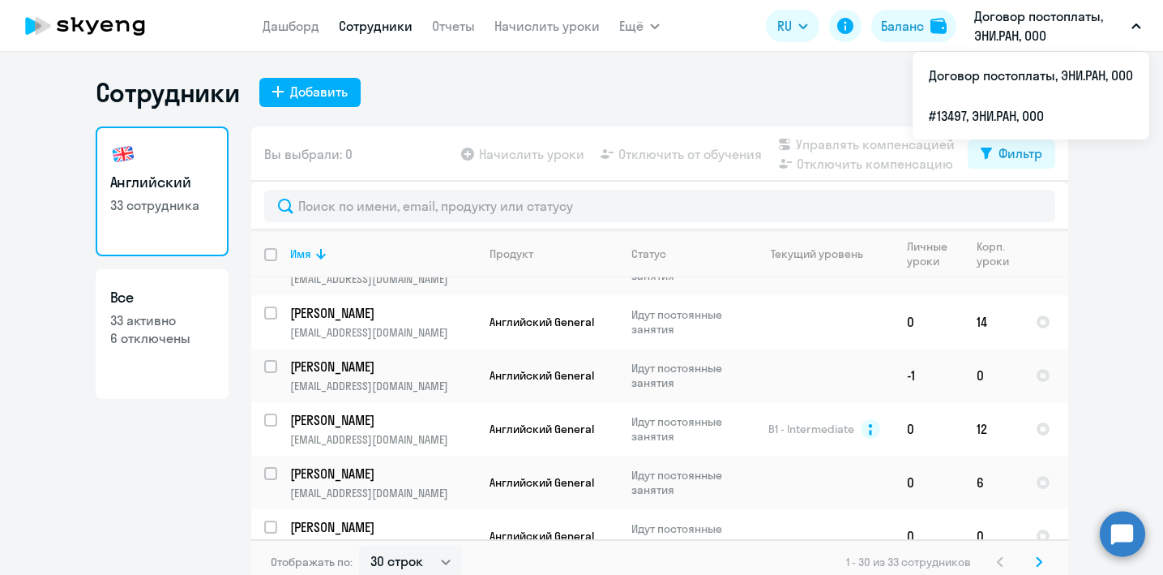
click at [1122, 527] on circle at bounding box center [1122, 533] width 45 height 45
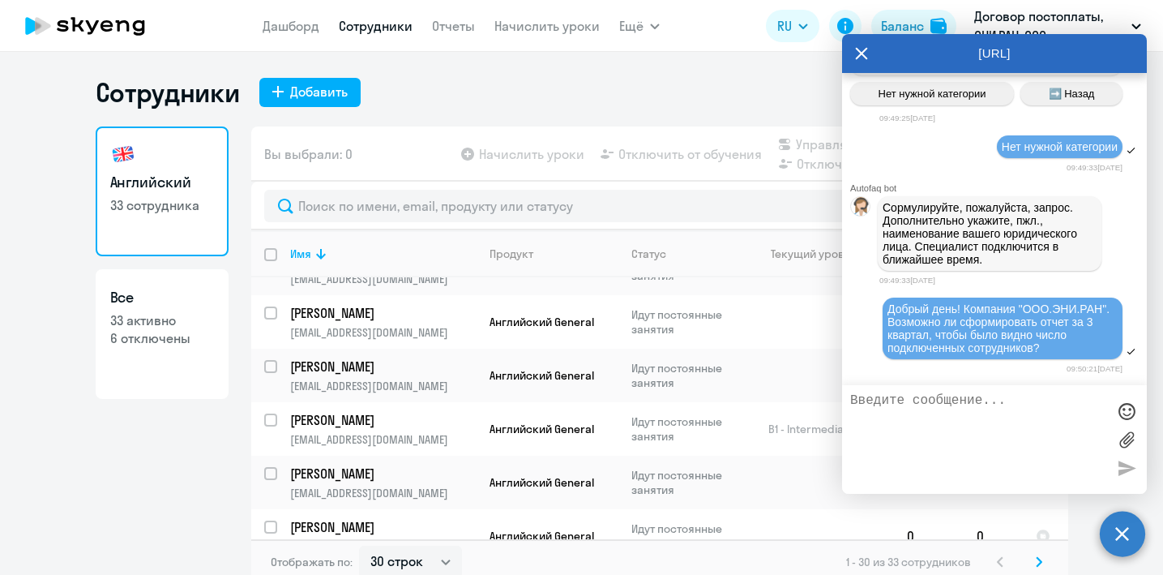
click at [865, 53] on icon at bounding box center [861, 53] width 13 height 39
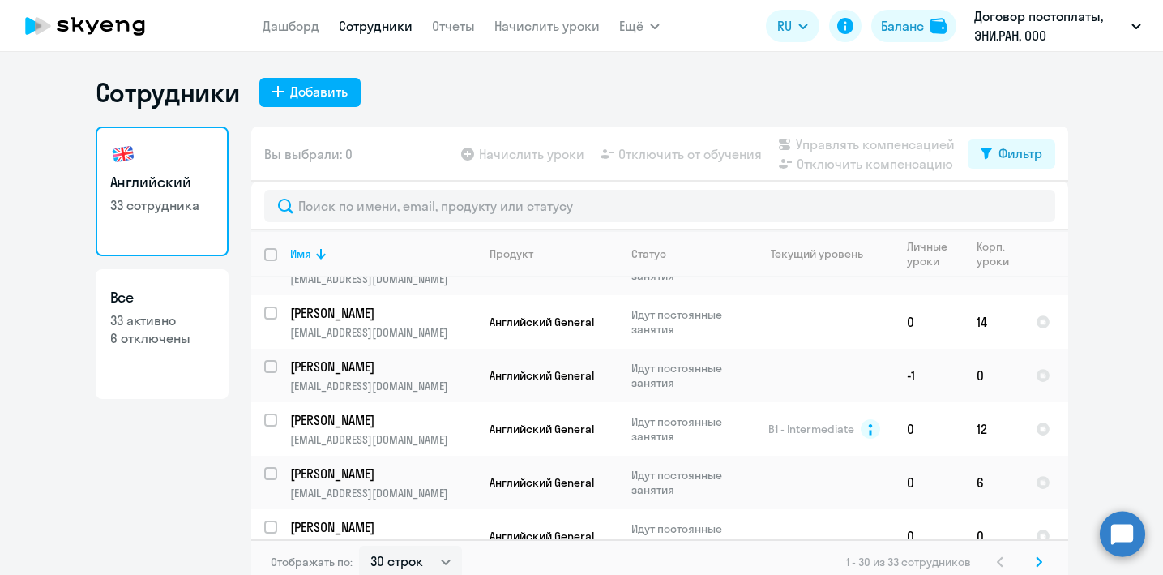
click at [1122, 539] on circle at bounding box center [1122, 533] width 45 height 45
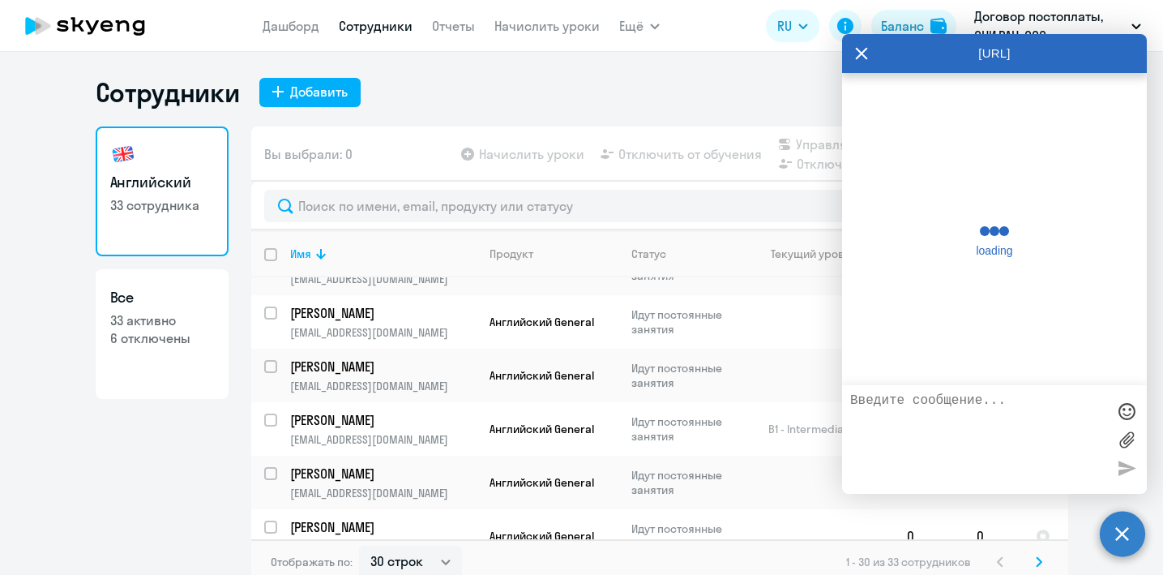
scroll to position [16647, 0]
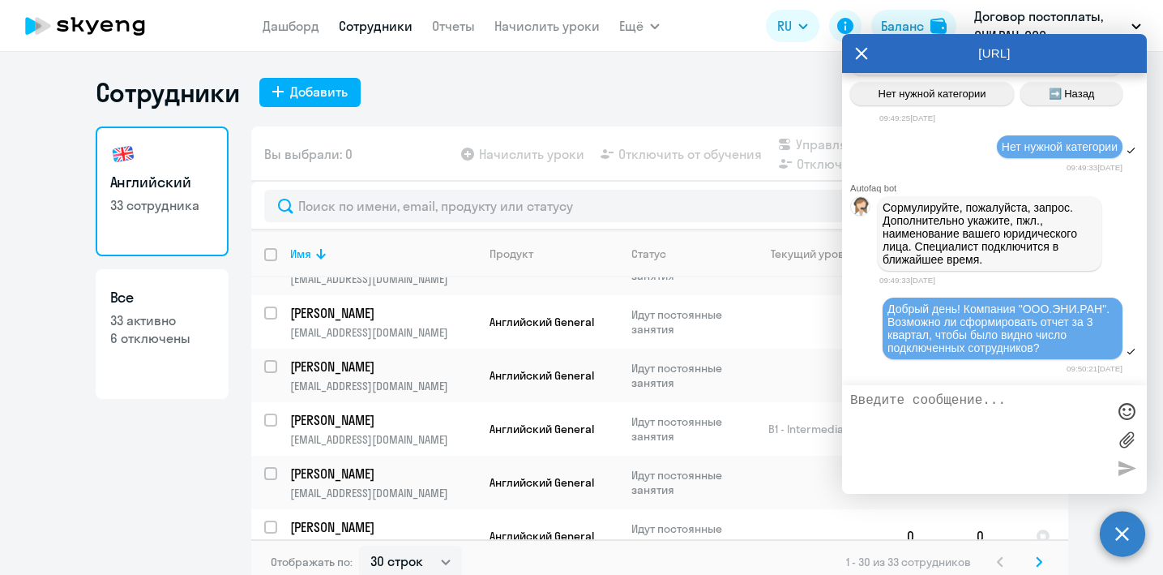
click at [857, 60] on icon at bounding box center [861, 53] width 13 height 39
